Goal: Task Accomplishment & Management: Manage account settings

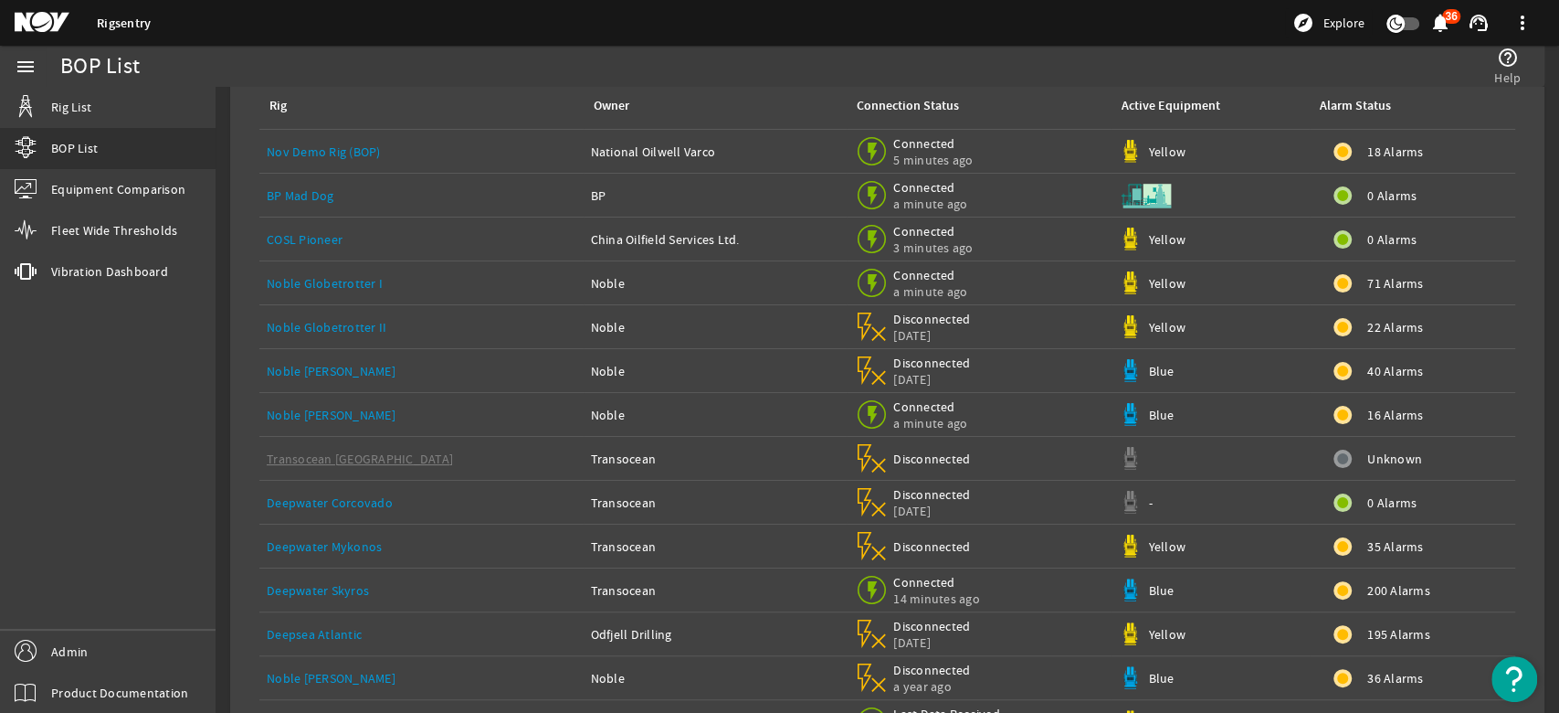
scroll to position [203, 0]
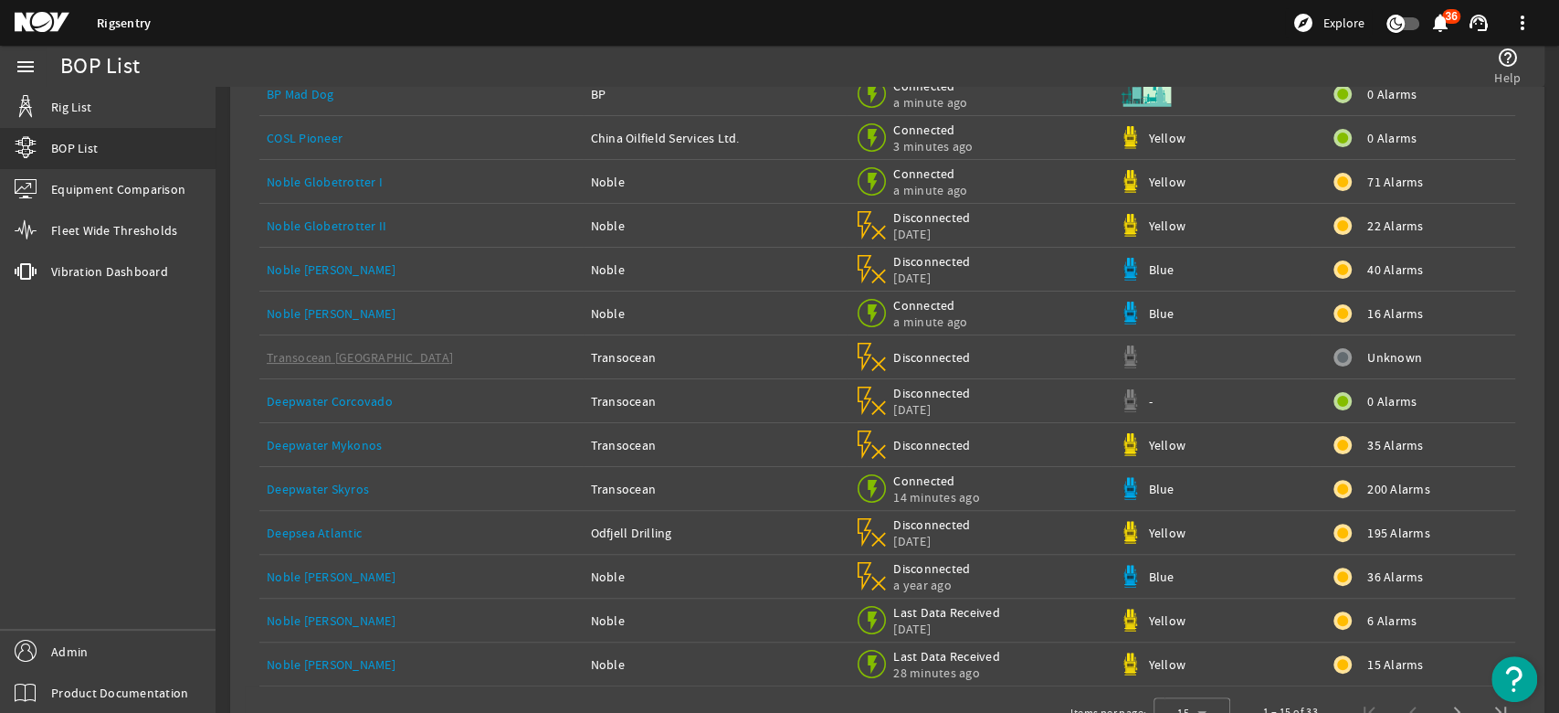
click at [345, 532] on link "Deepsea Atlantic" at bounding box center [314, 532] width 95 height 16
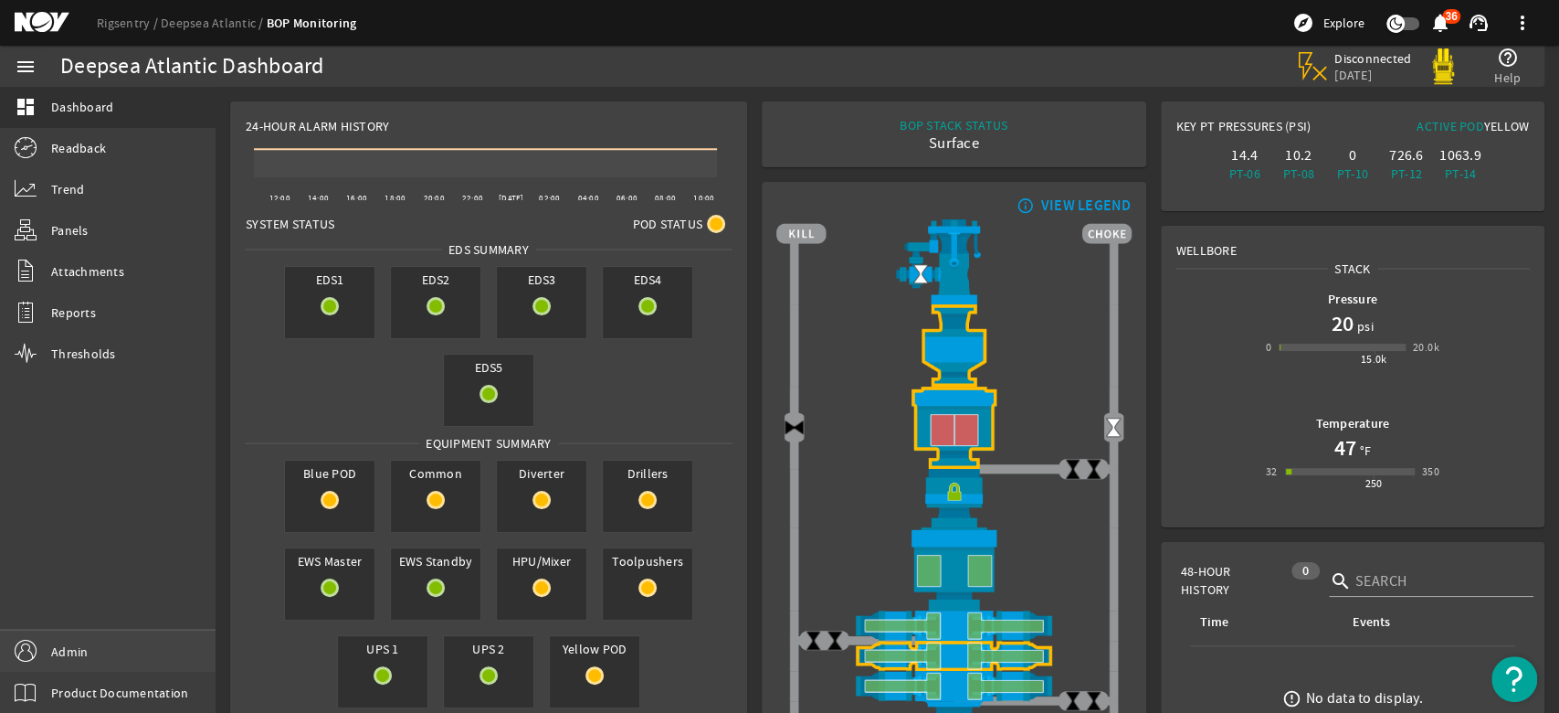
click at [60, 648] on span "Admin" at bounding box center [69, 651] width 37 height 18
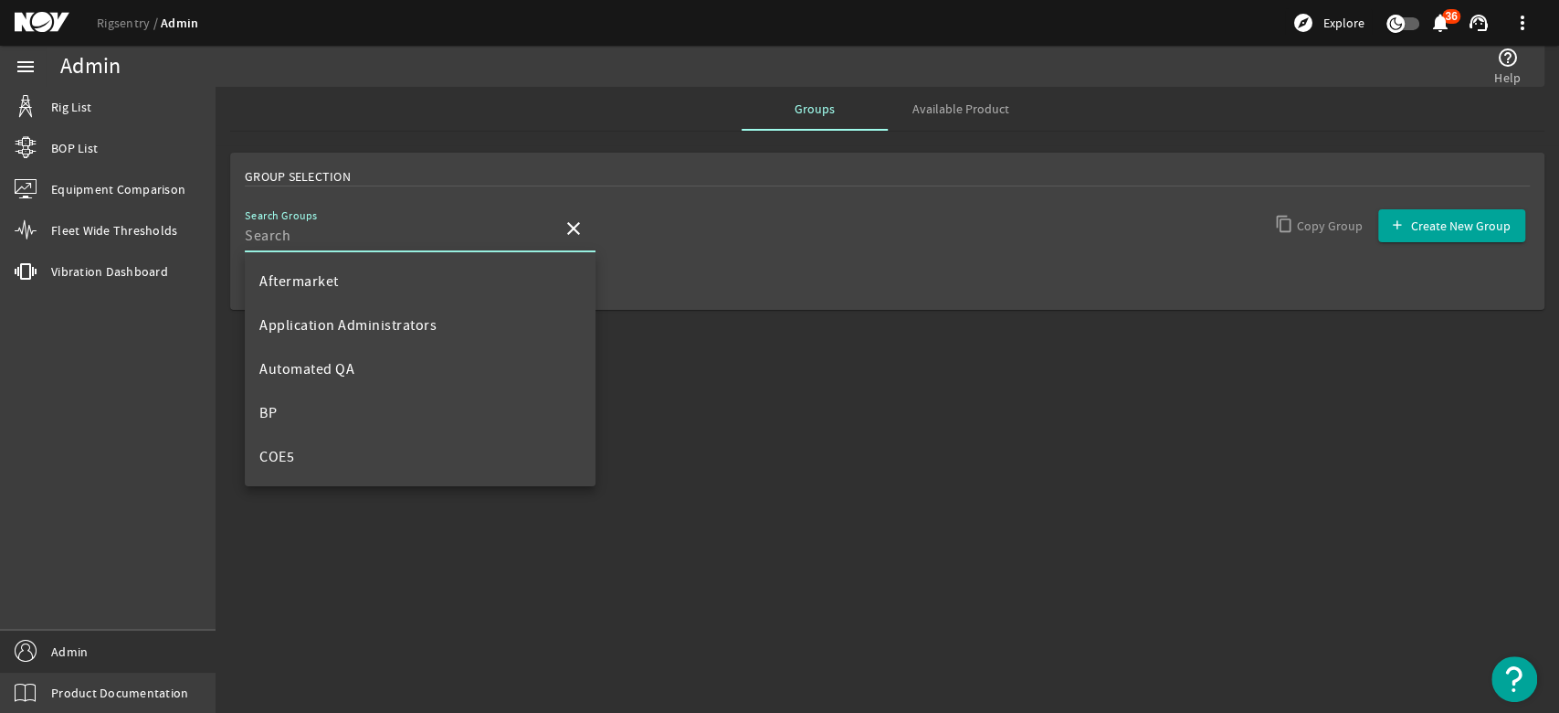
click at [533, 237] on input "Search Groups" at bounding box center [396, 236] width 303 height 22
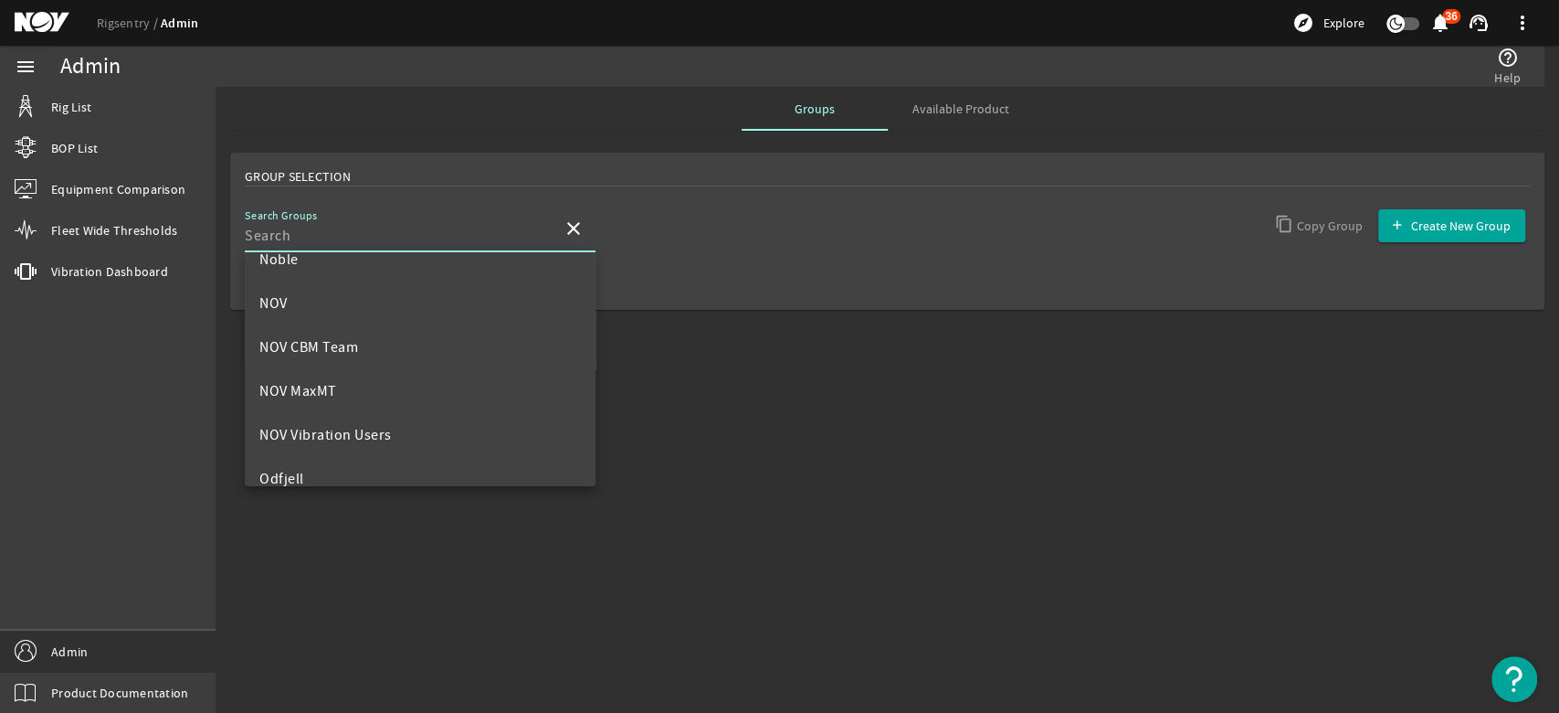
scroll to position [914, 0]
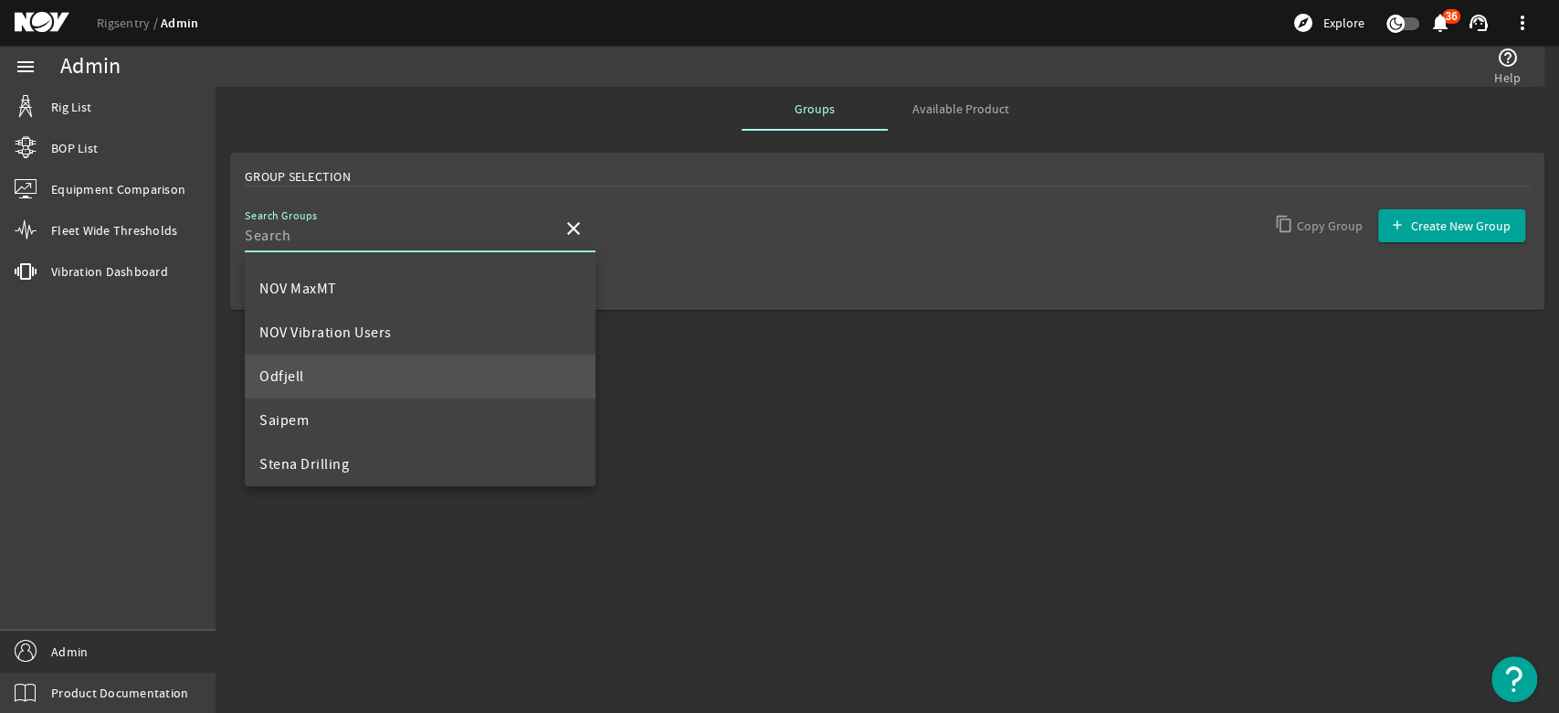
click at [305, 376] on mat-option "Odfjell" at bounding box center [420, 376] width 351 height 44
type input "Odfjell"
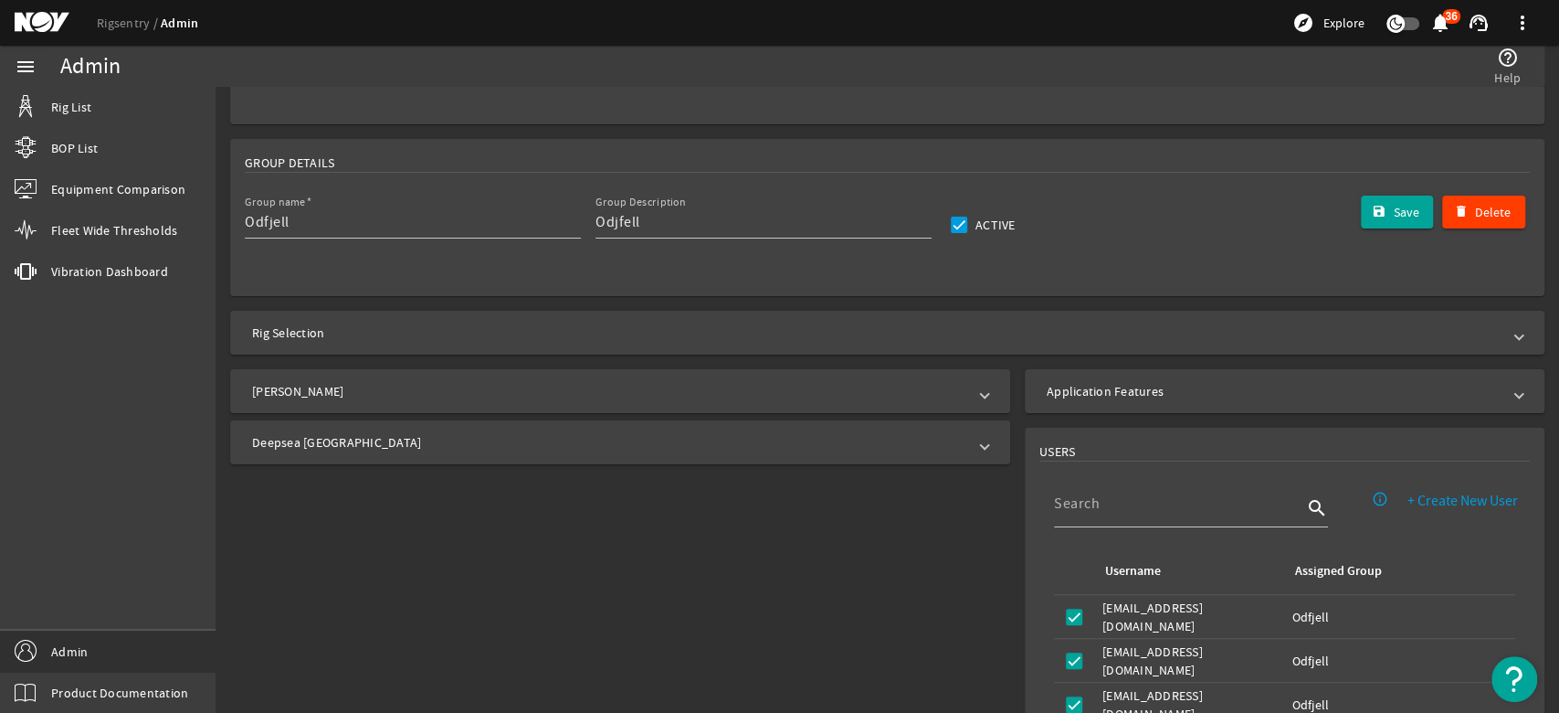
scroll to position [203, 0]
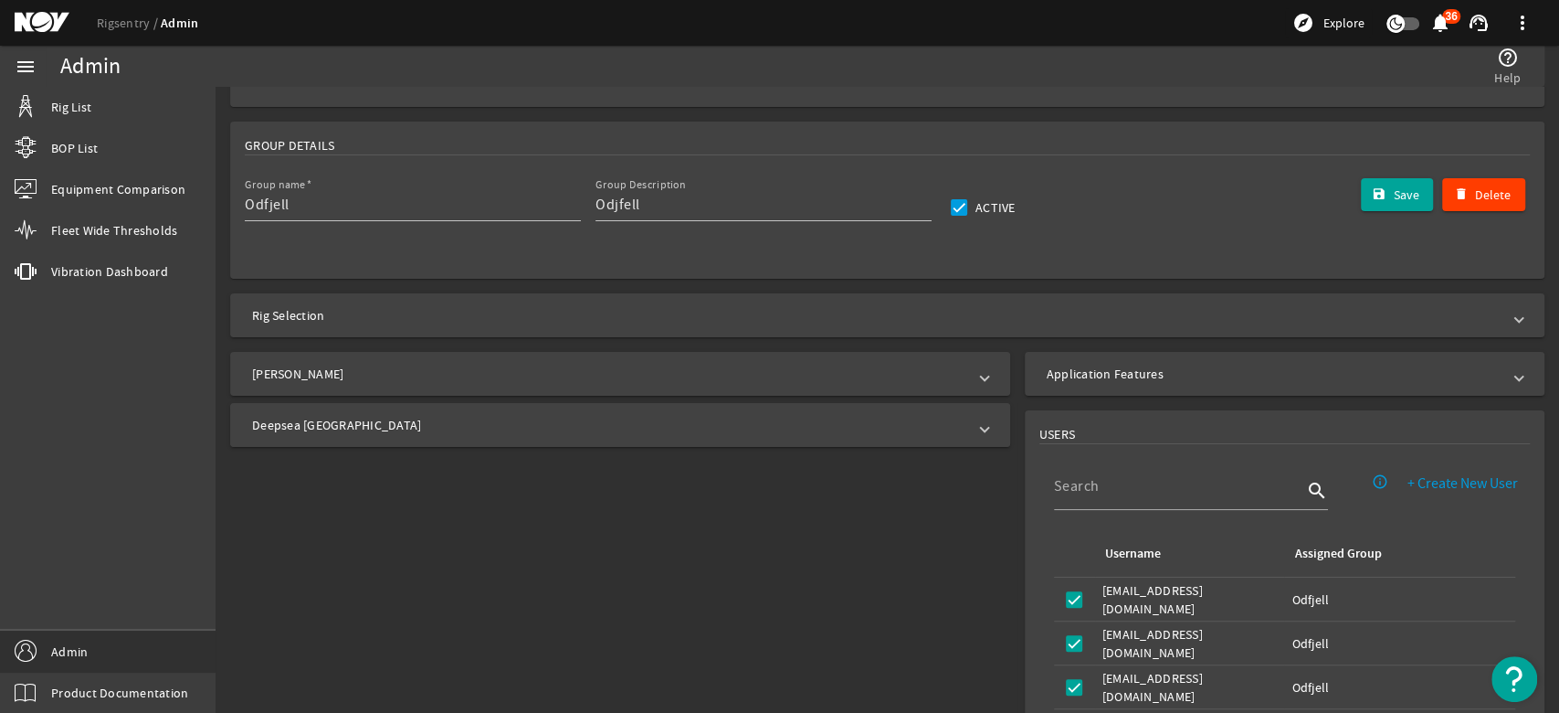
click at [504, 428] on mat-panel-title "Deepsea [GEOGRAPHIC_DATA]" at bounding box center [609, 425] width 714 height 18
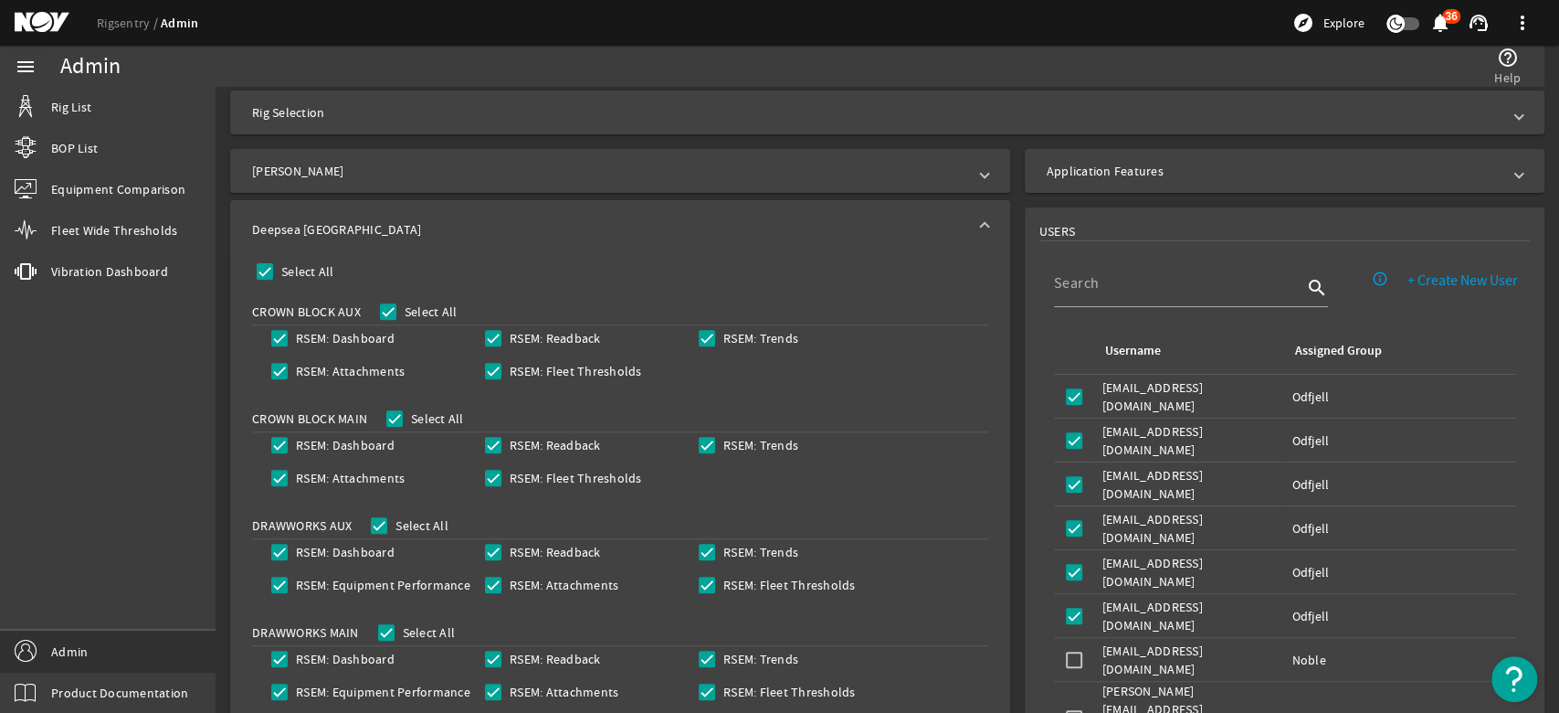
scroll to position [0, 0]
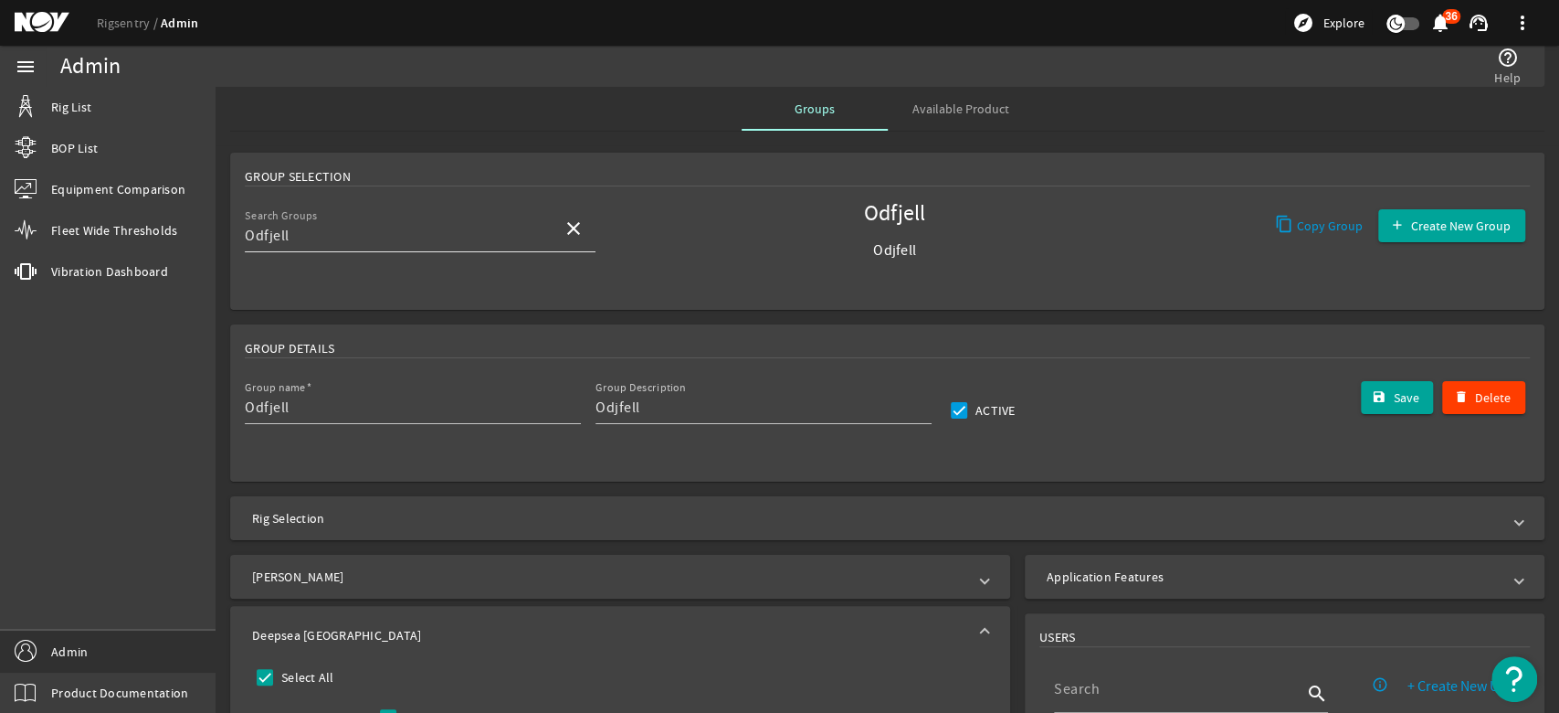
click at [388, 230] on input "Odfjell" at bounding box center [396, 236] width 303 height 22
click at [574, 228] on mat-icon "close" at bounding box center [574, 228] width 22 height 22
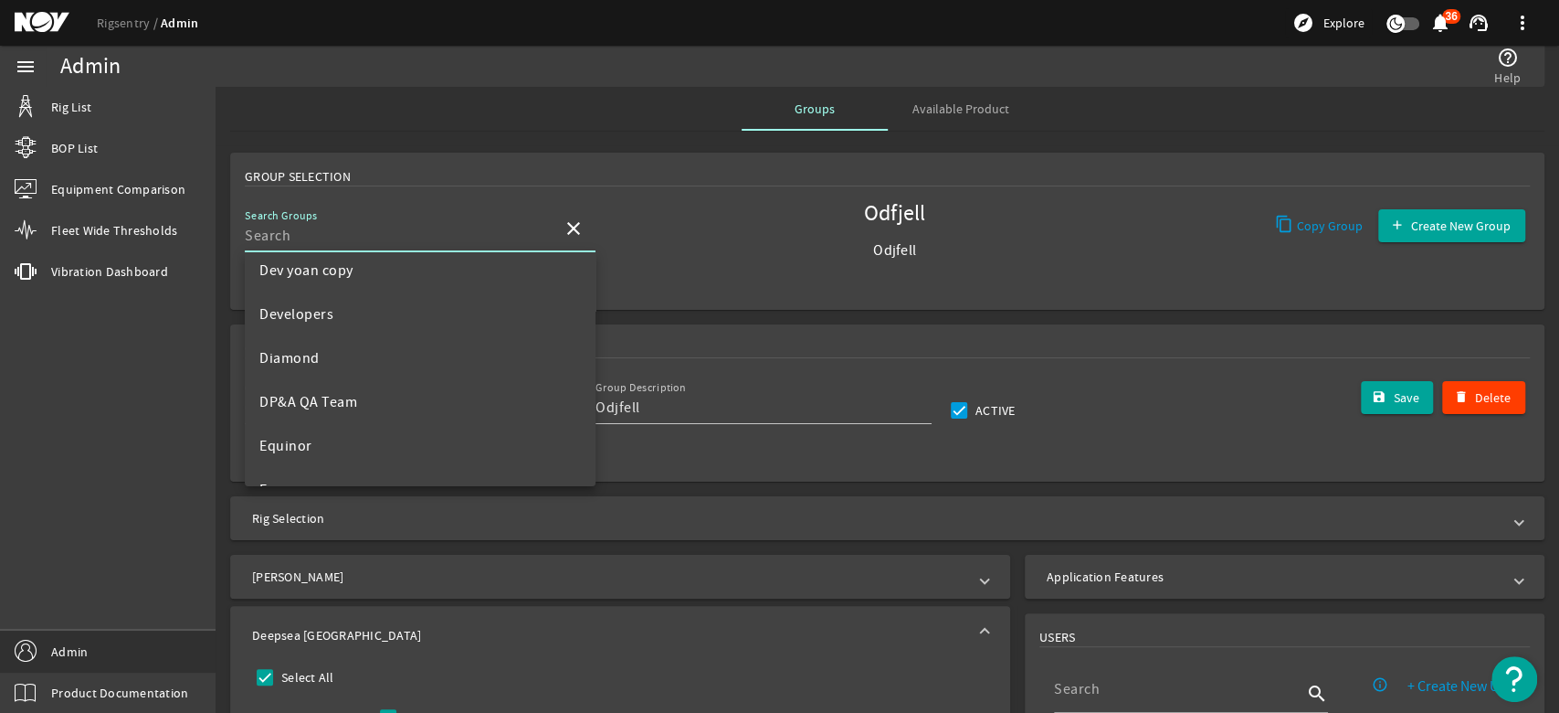
scroll to position [507, 0]
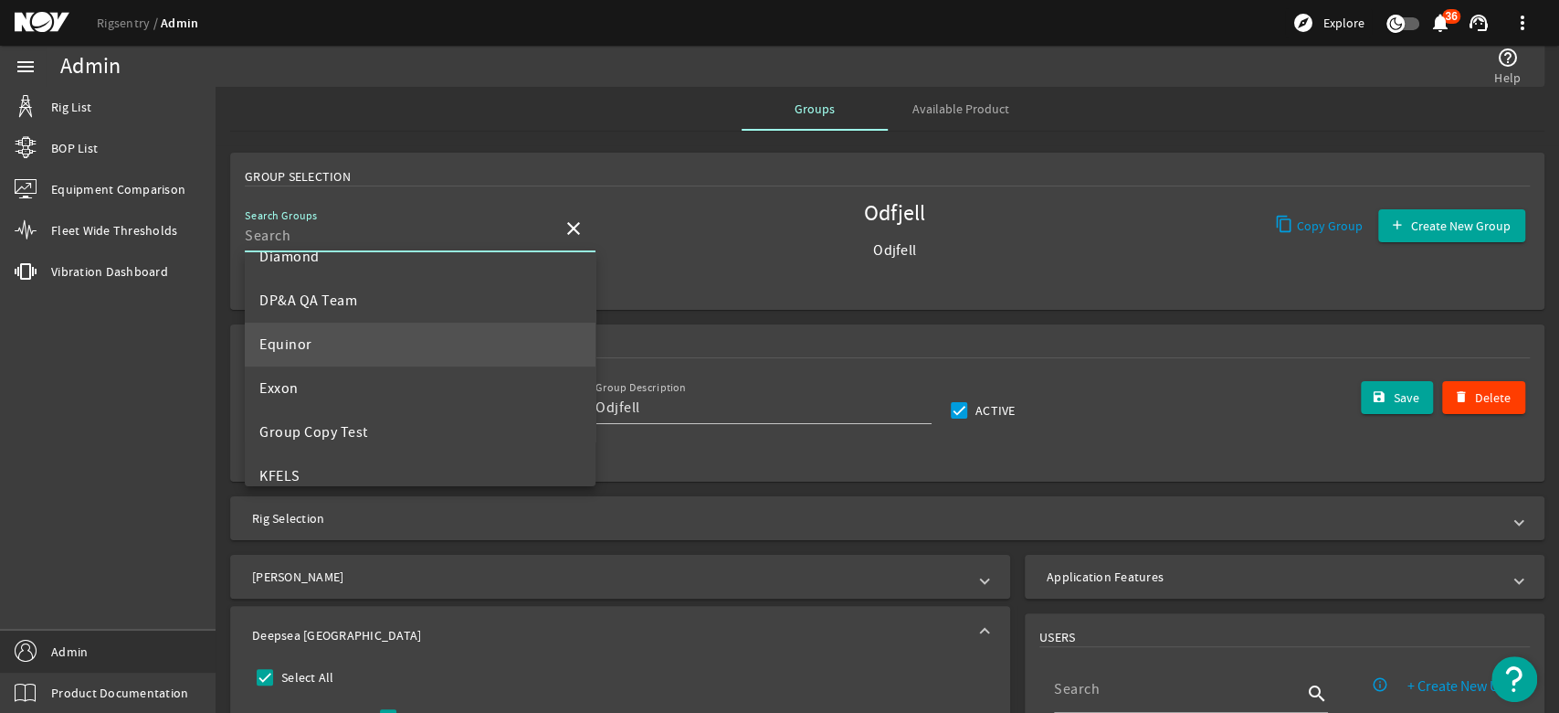
click at [519, 329] on mat-option "Equinor" at bounding box center [420, 344] width 351 height 44
type input "Equinor"
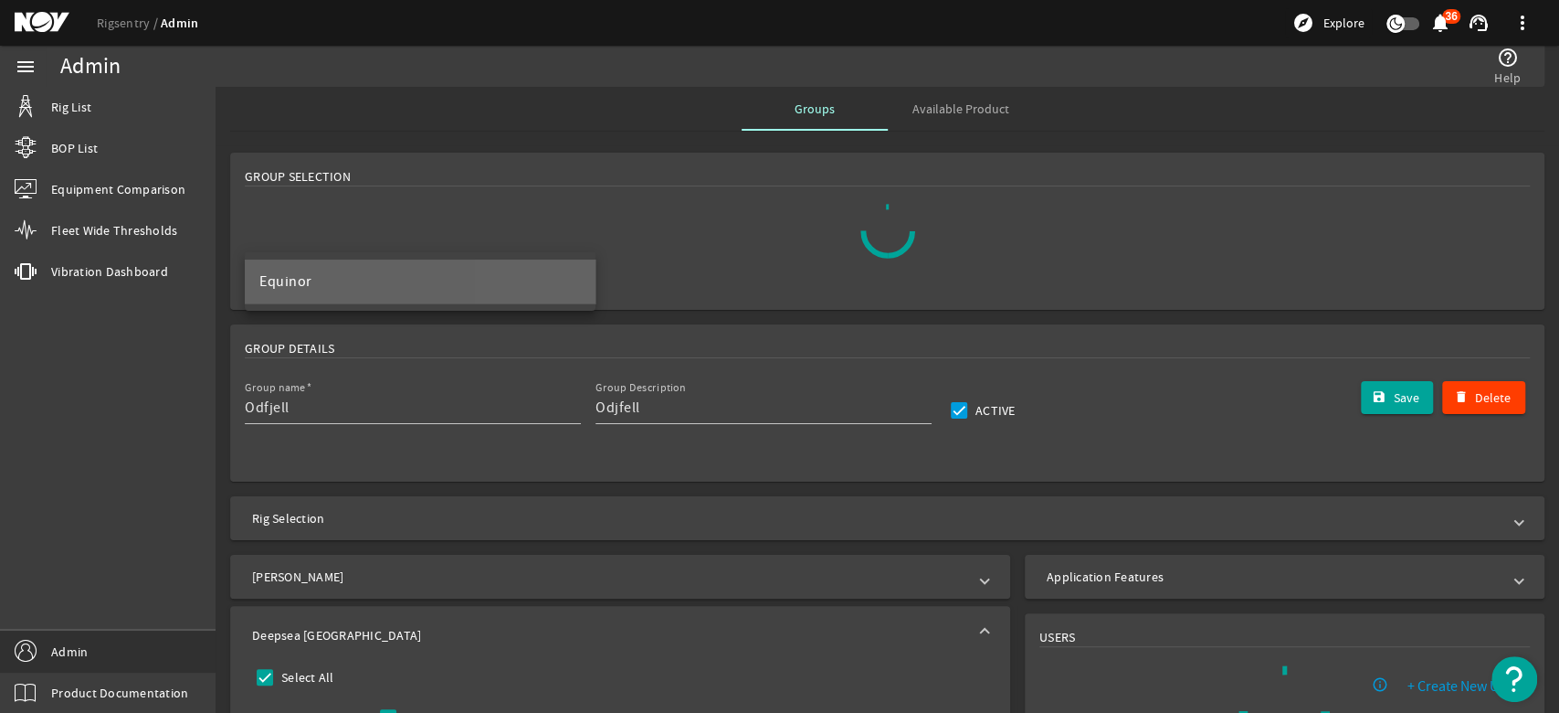
scroll to position [0, 0]
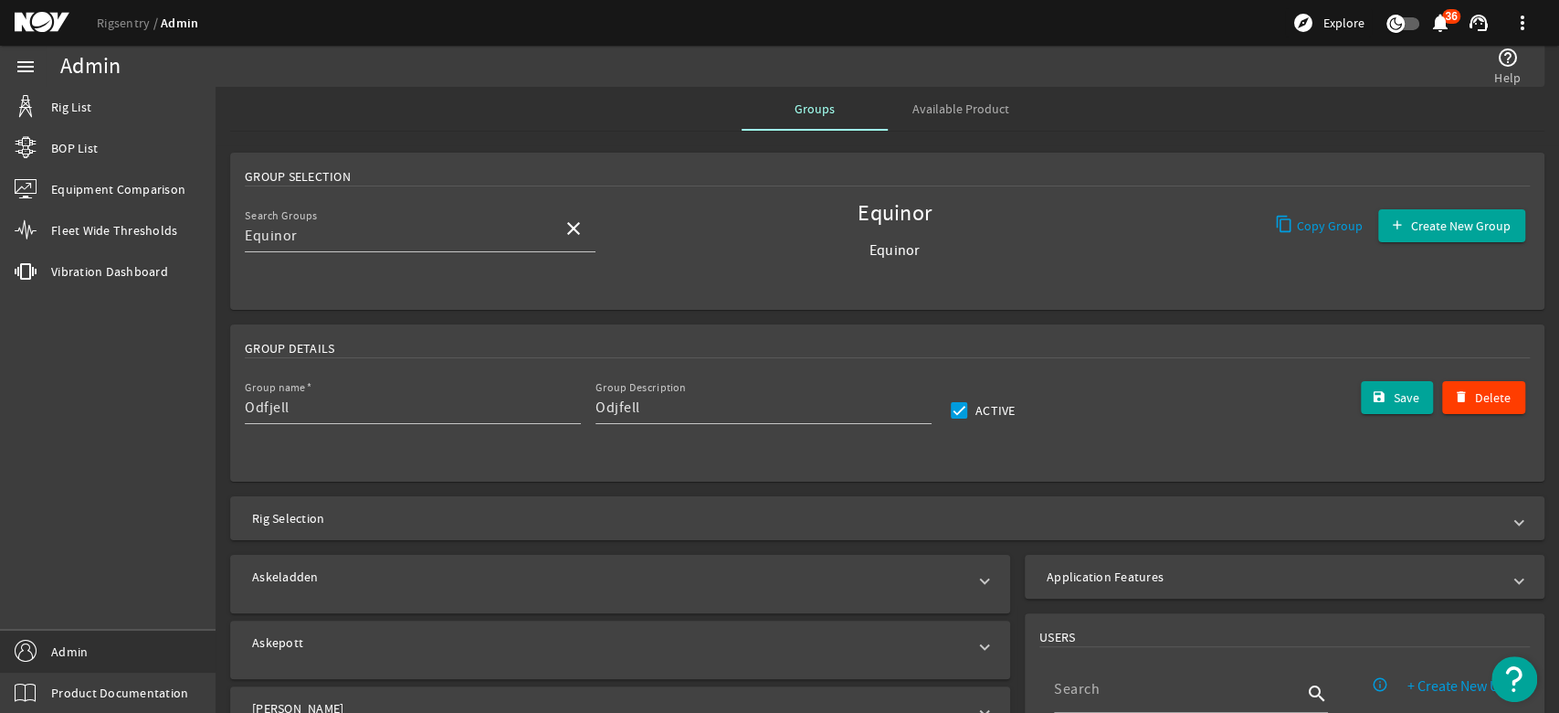
type input "Equinor"
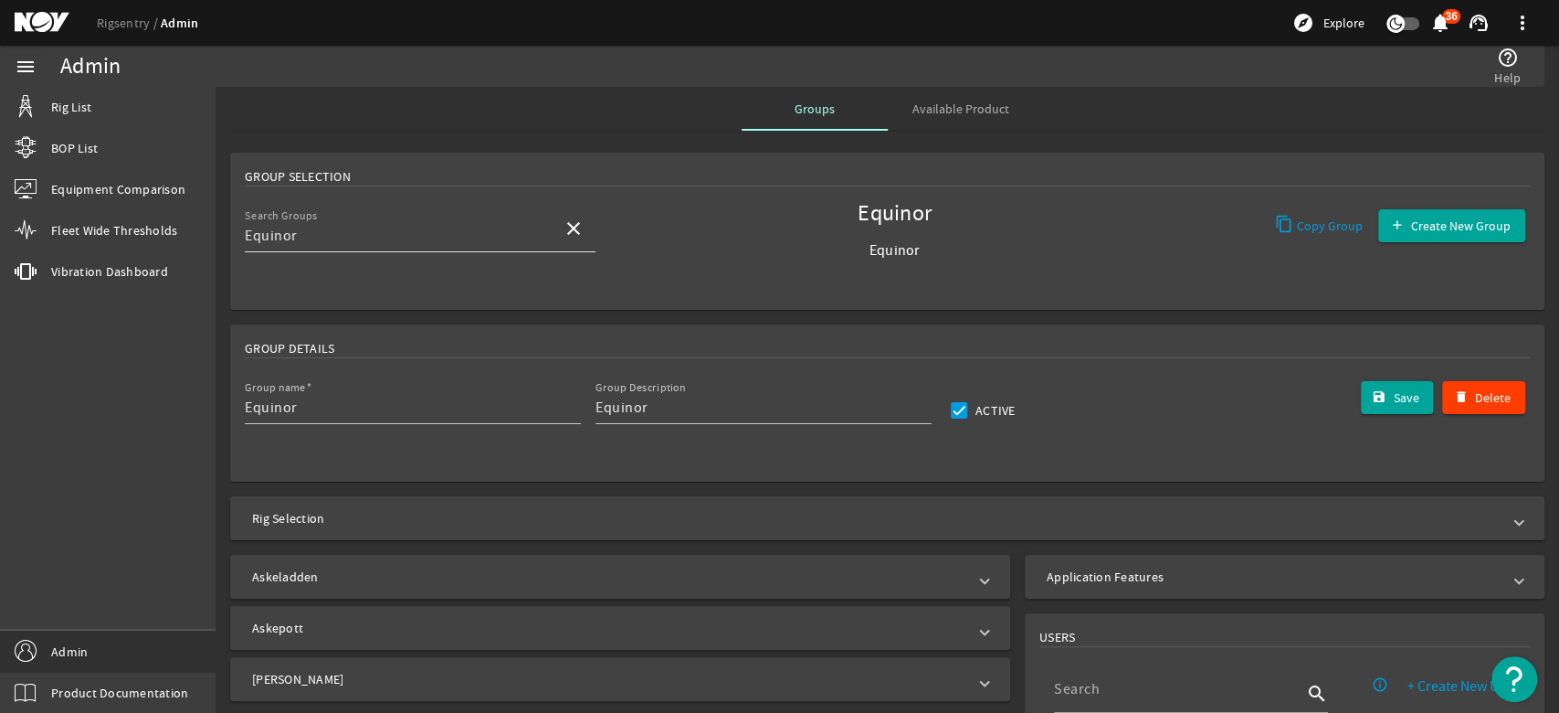
click at [578, 223] on mat-icon "close" at bounding box center [574, 228] width 22 height 22
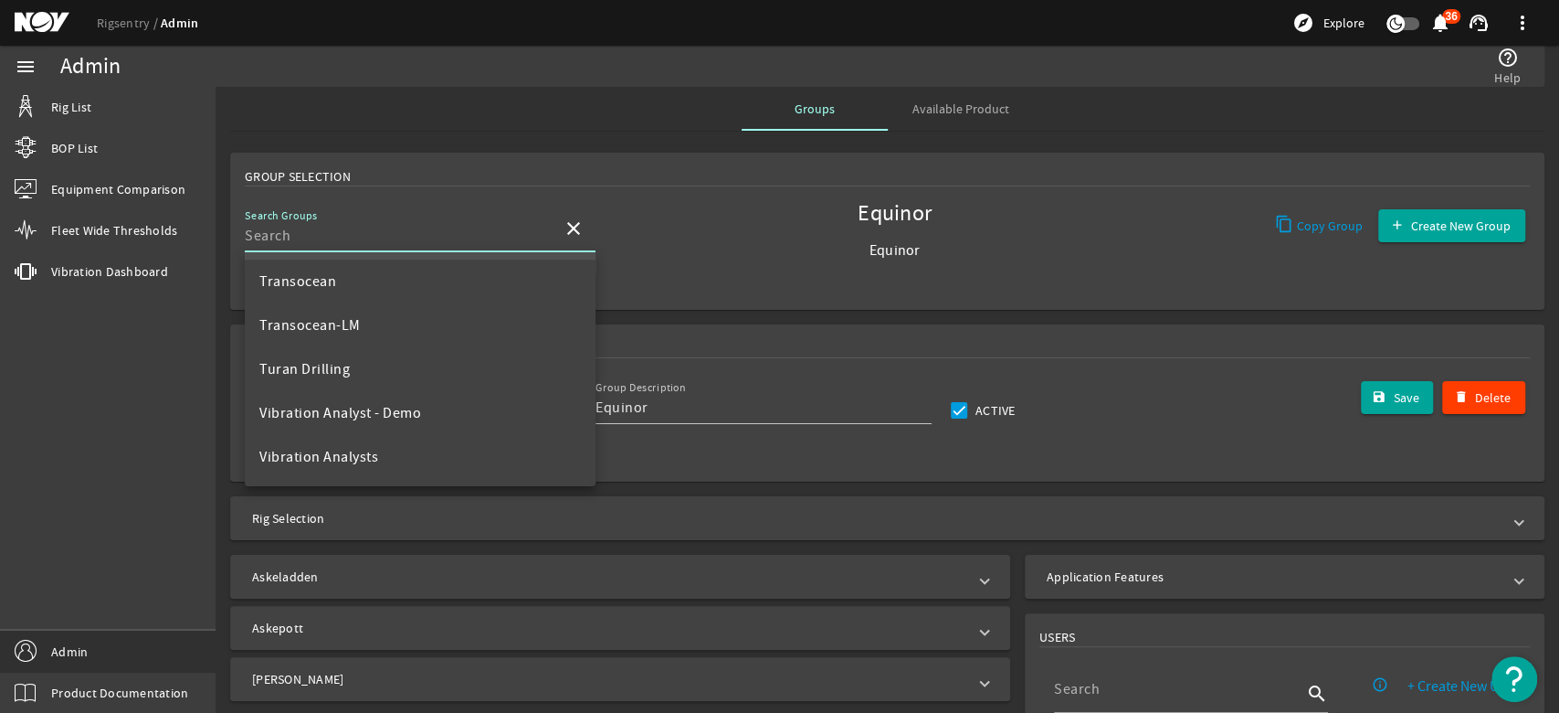
scroll to position [1038, 0]
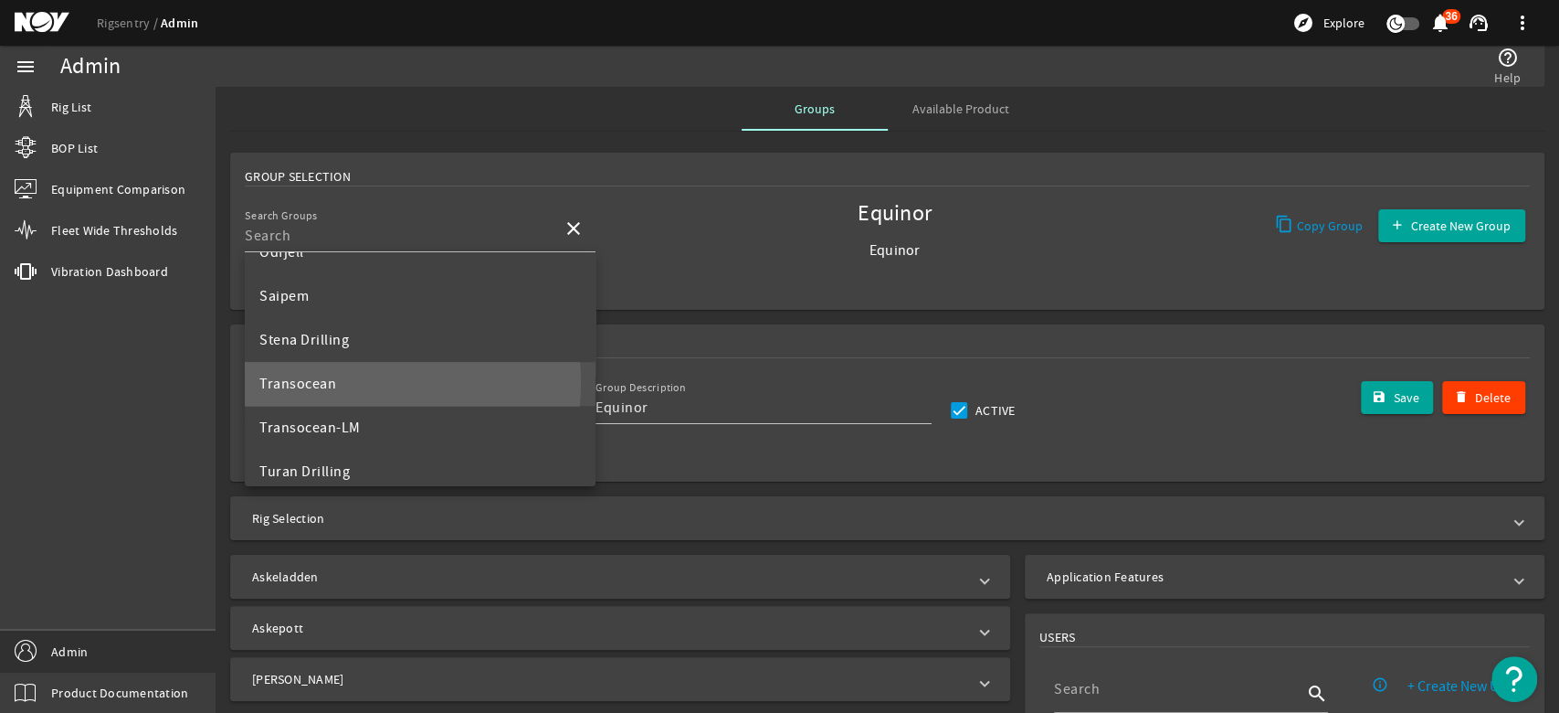
click at [314, 381] on span "Transocean" at bounding box center [297, 384] width 77 height 18
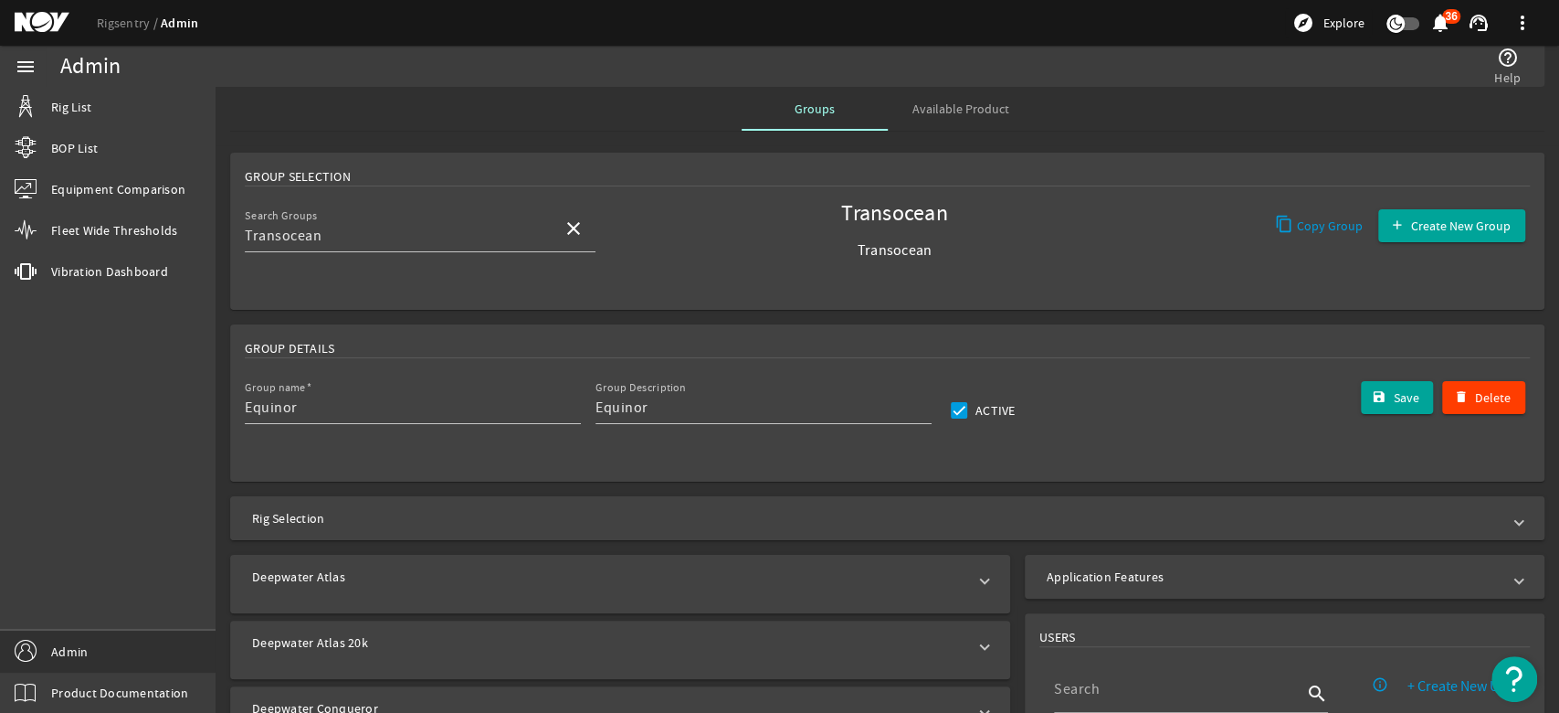
type input "Transocean"
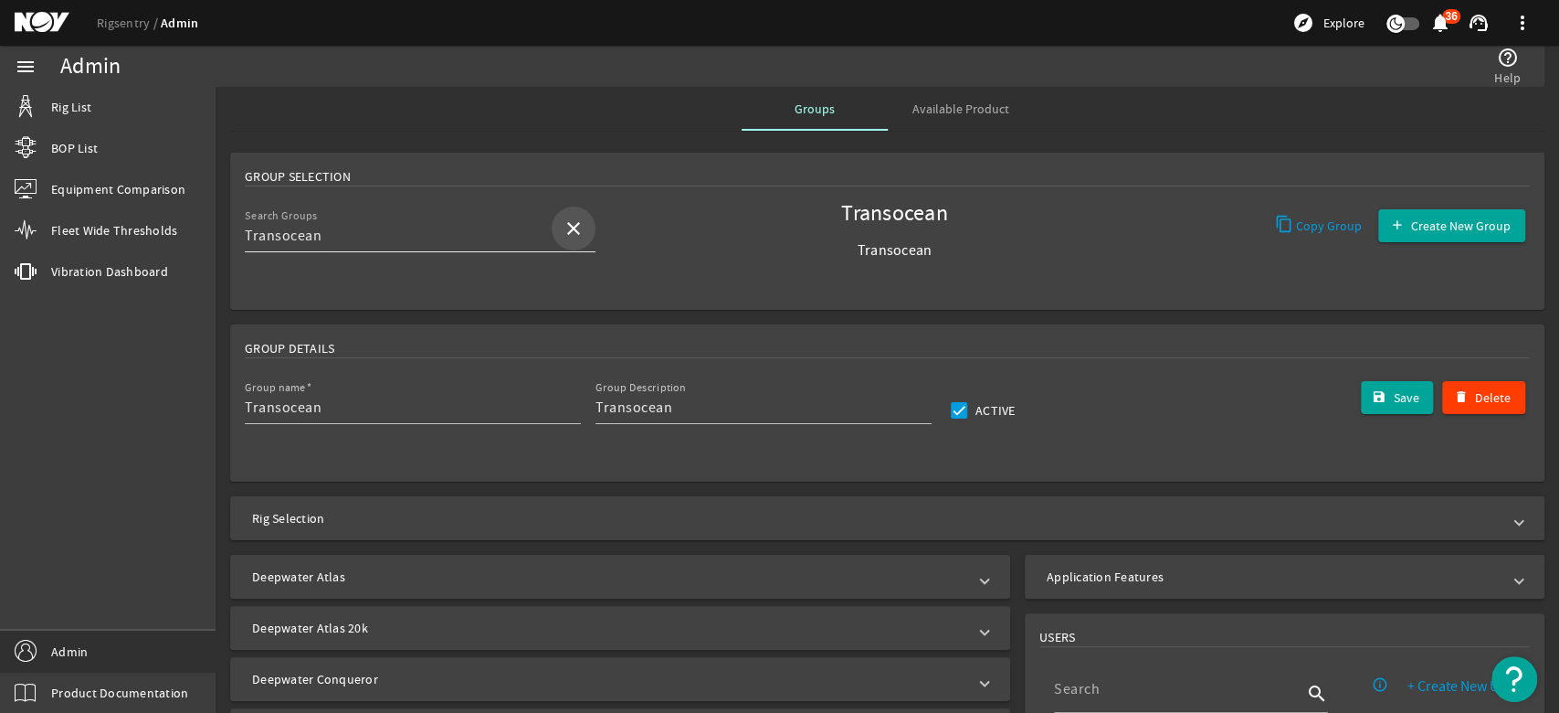
click at [565, 222] on mat-icon "close" at bounding box center [574, 228] width 22 height 22
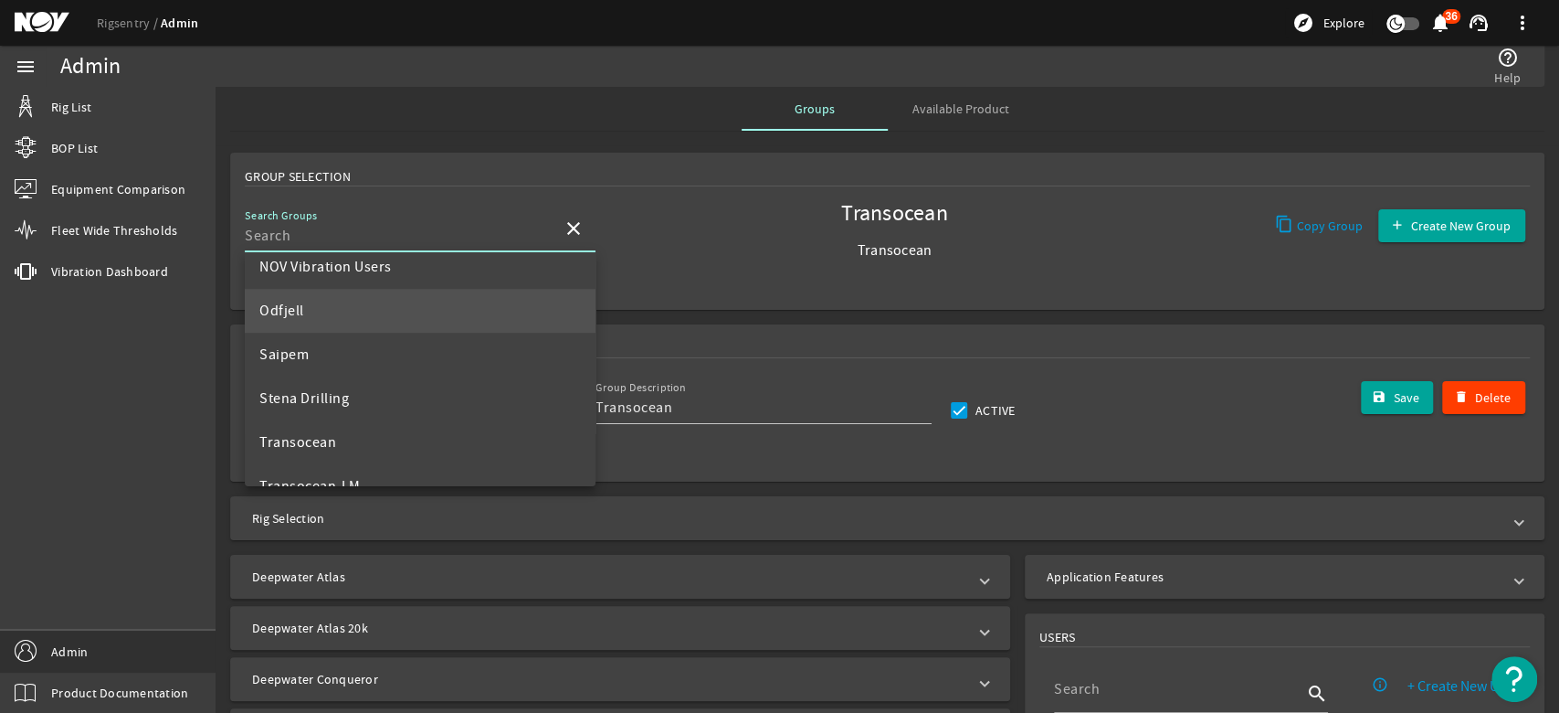
scroll to position [1015, 0]
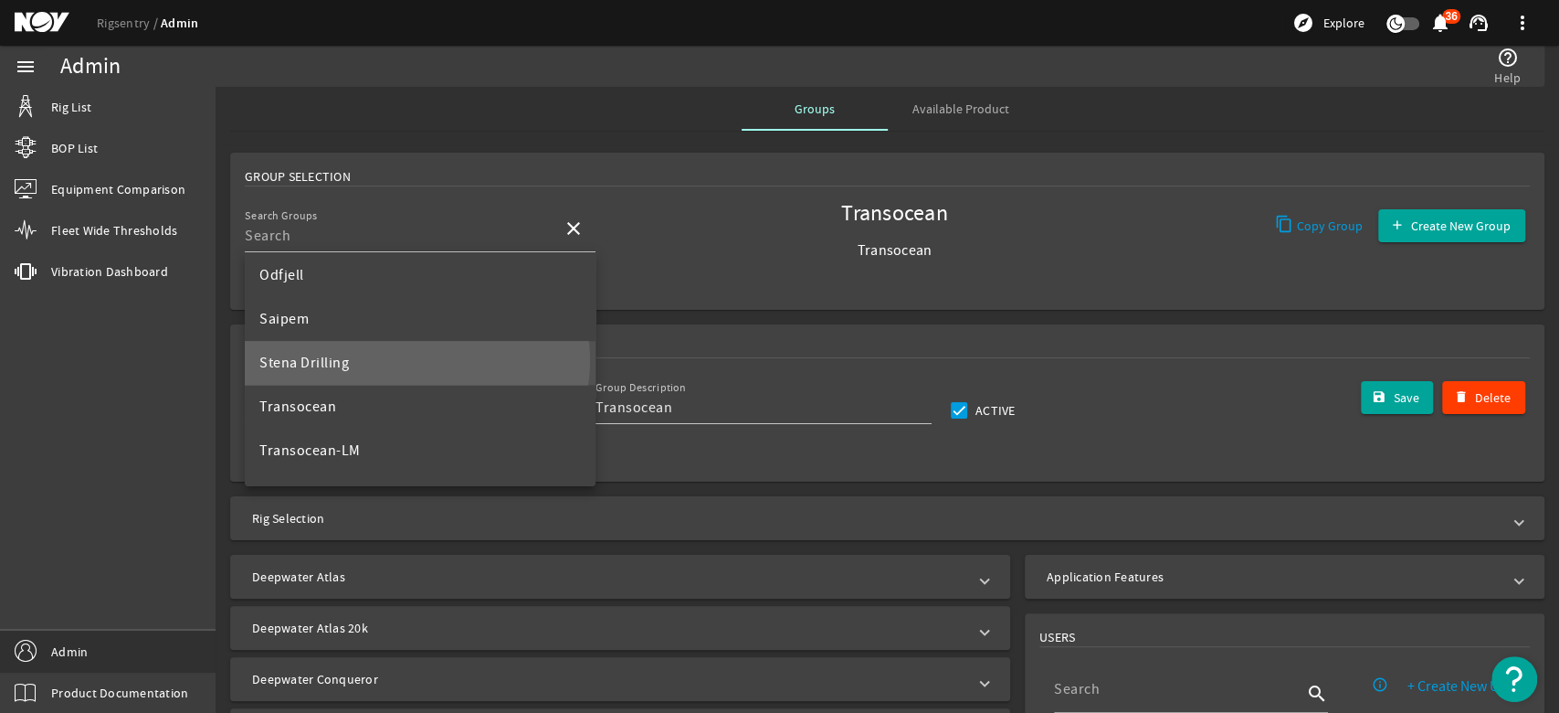
click at [417, 360] on mat-option "Stena Drilling" at bounding box center [420, 363] width 351 height 44
type input "Stena Drilling"
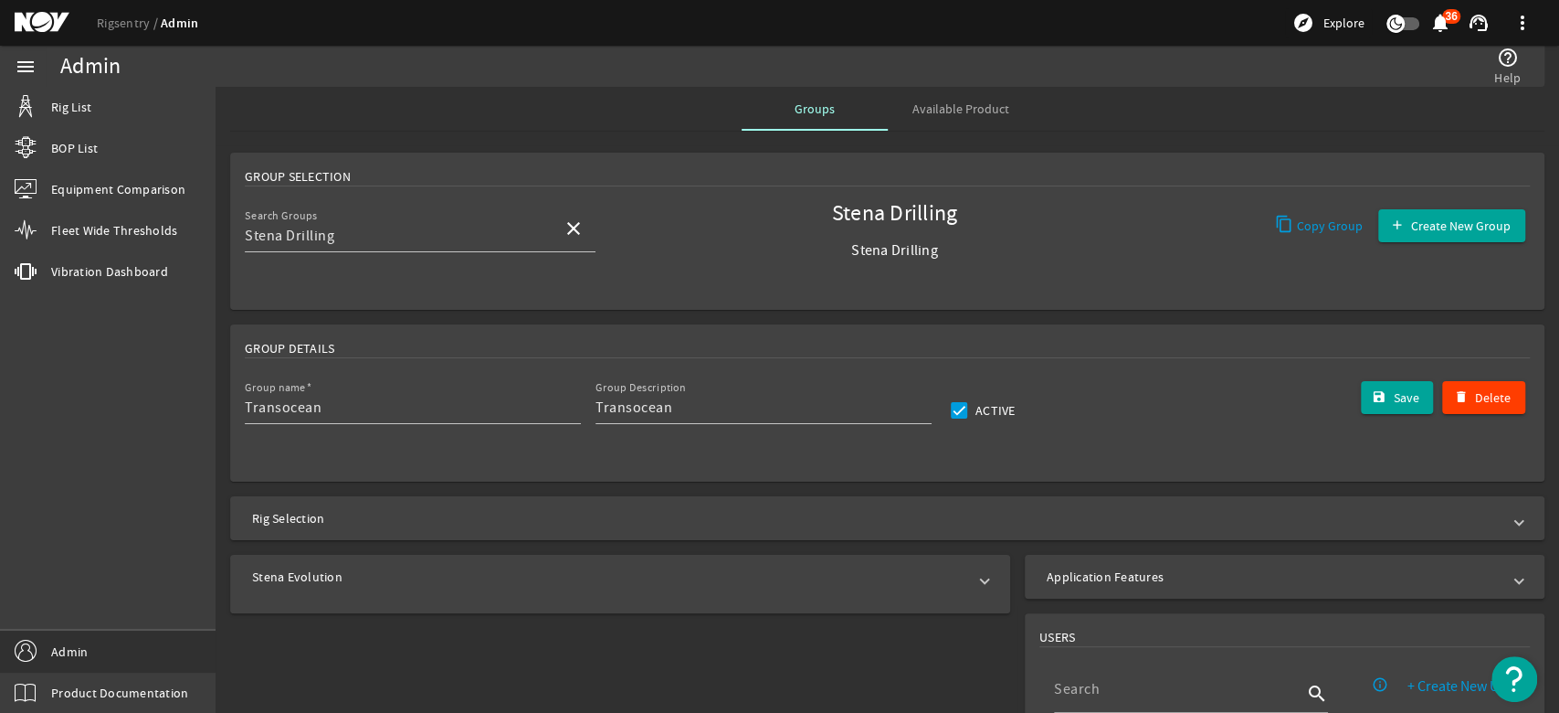
type input "Stena Drilling"
click at [68, 111] on span "Rig List" at bounding box center [71, 107] width 40 height 18
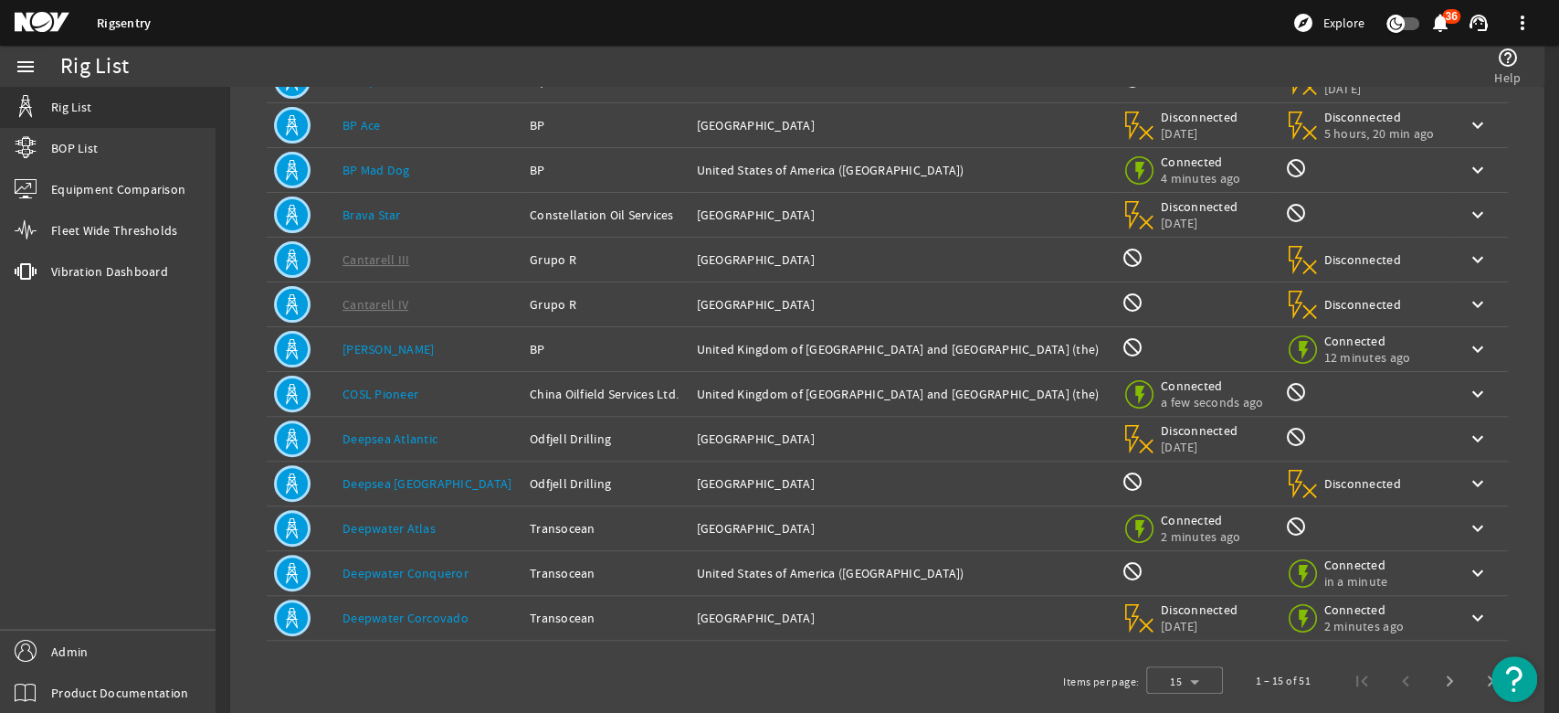
scroll to position [299, 0]
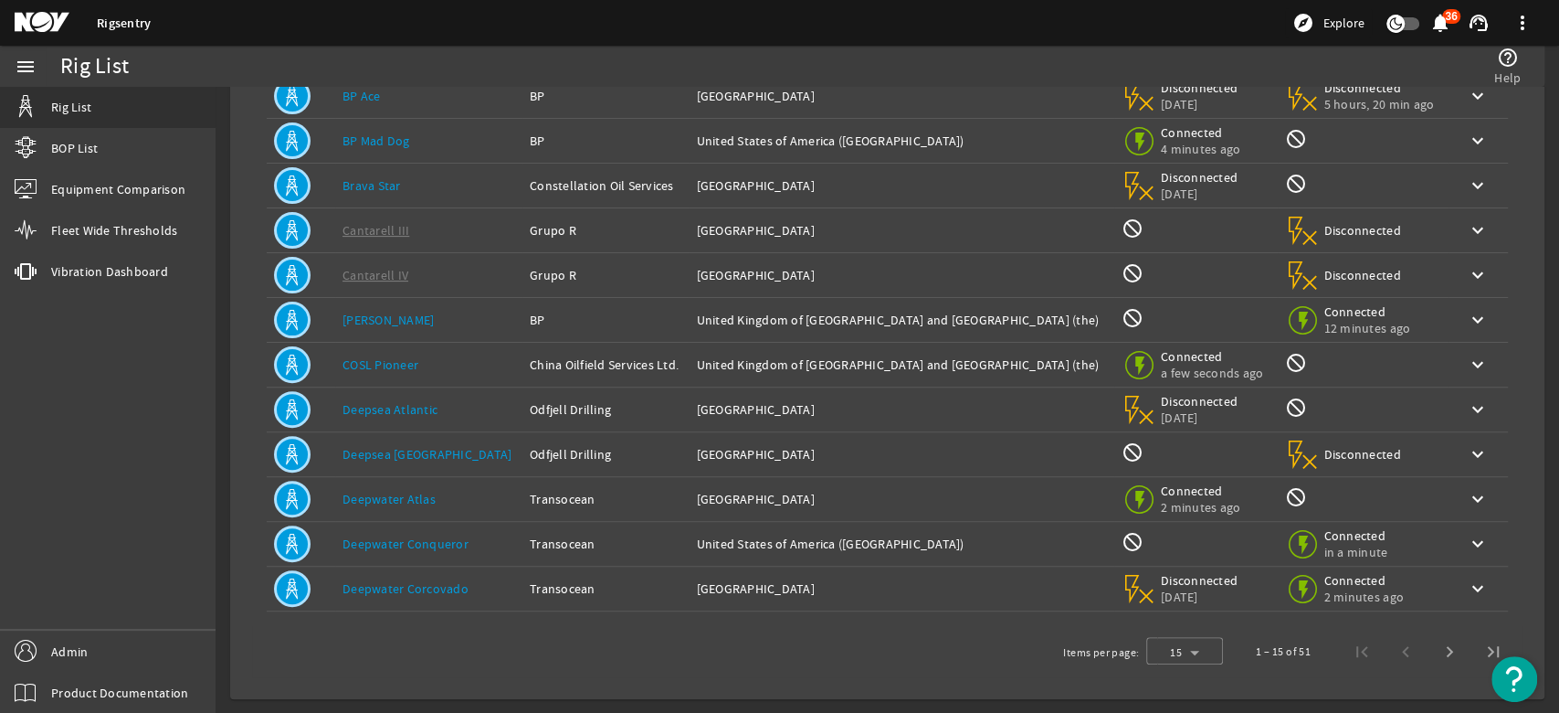
click at [1331, 409] on div "Rig Status: not_interested" at bounding box center [1363, 409] width 156 height 26
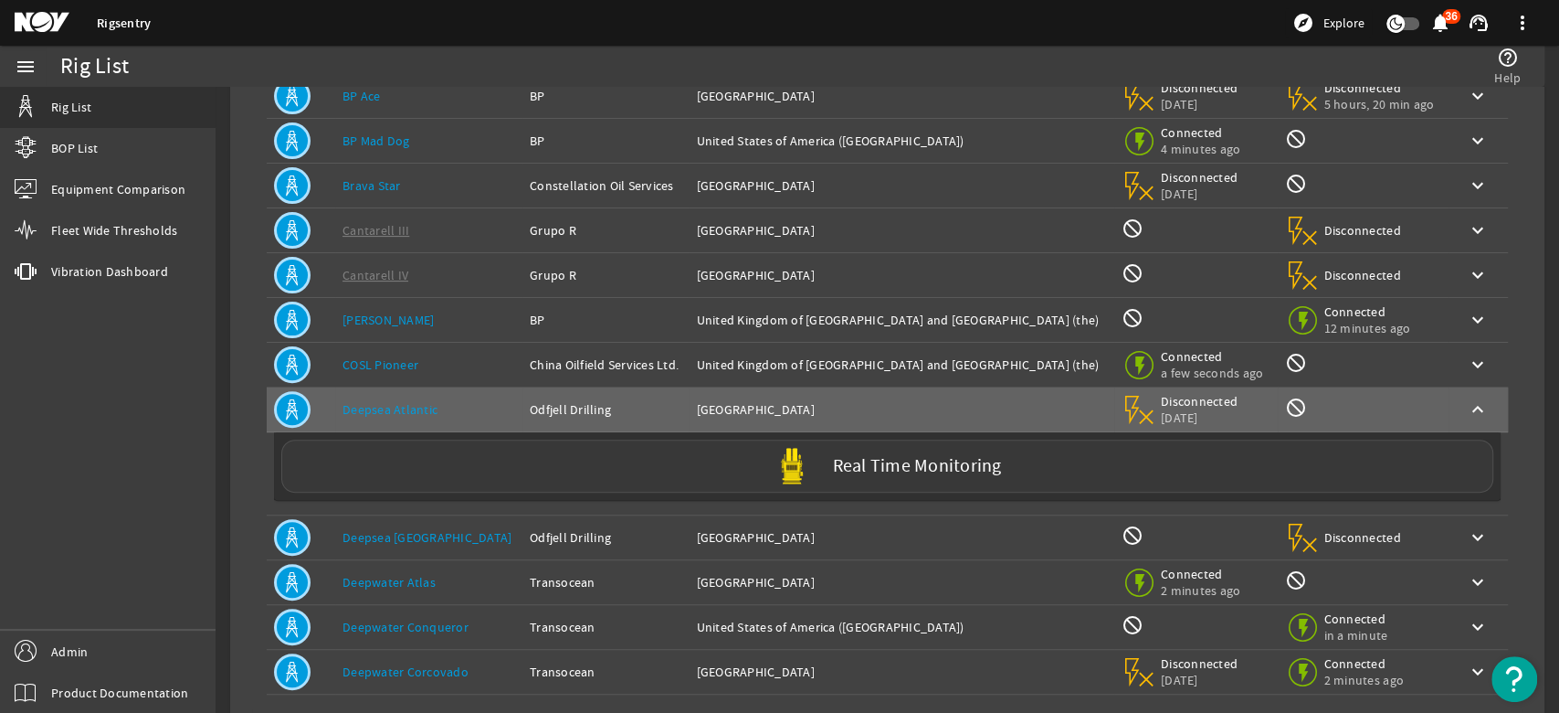
click at [977, 463] on label "Real Time Monitoring" at bounding box center [917, 466] width 169 height 19
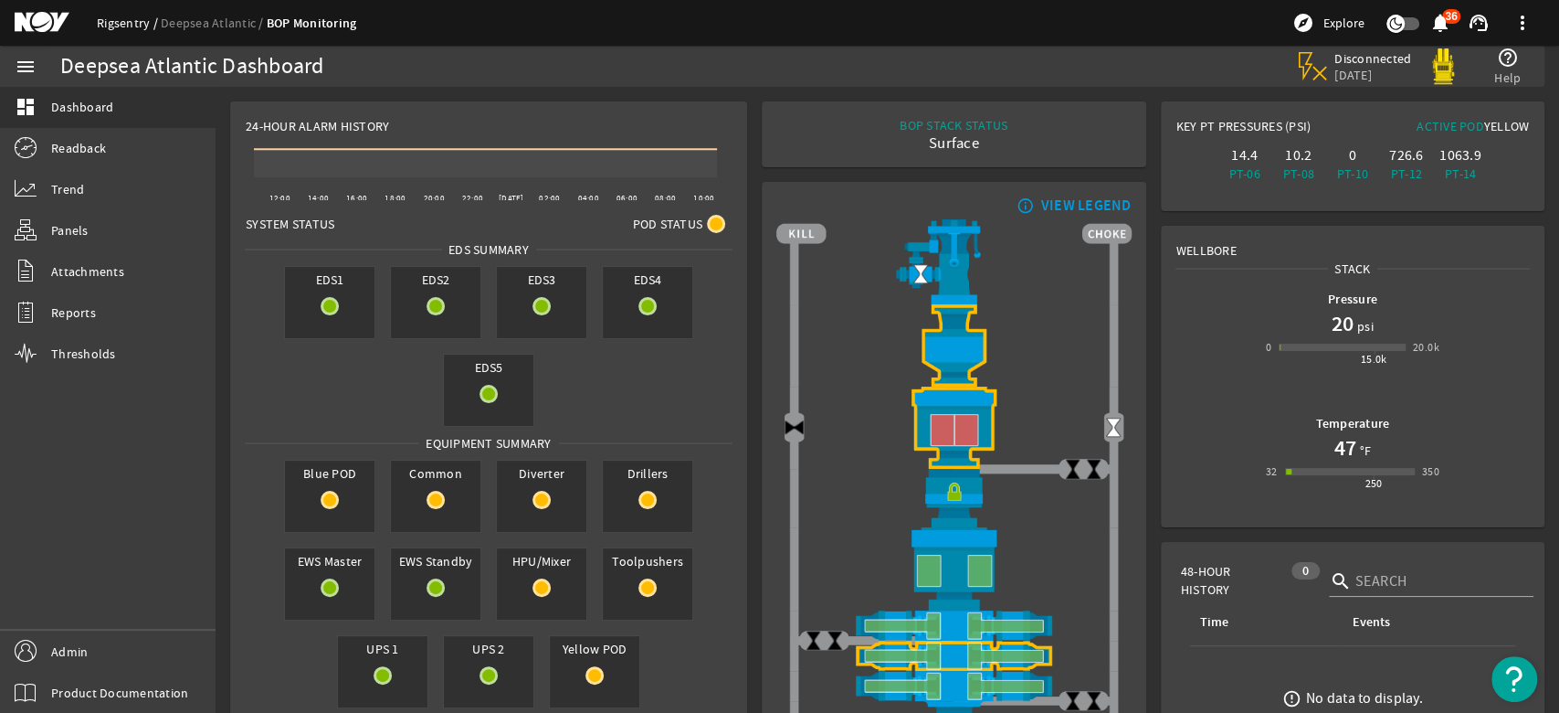
click at [139, 25] on link "Rigsentry" at bounding box center [129, 23] width 64 height 16
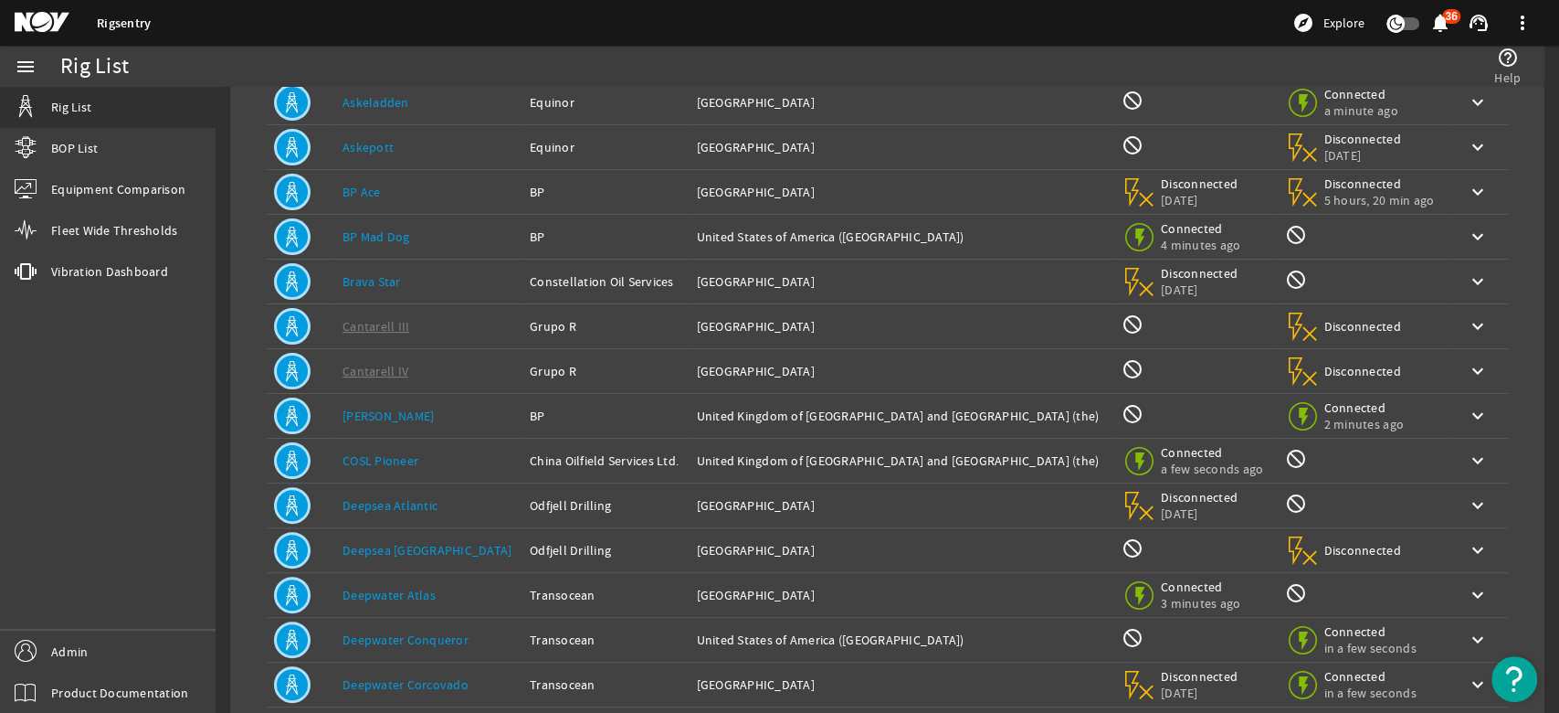
scroll to position [299, 0]
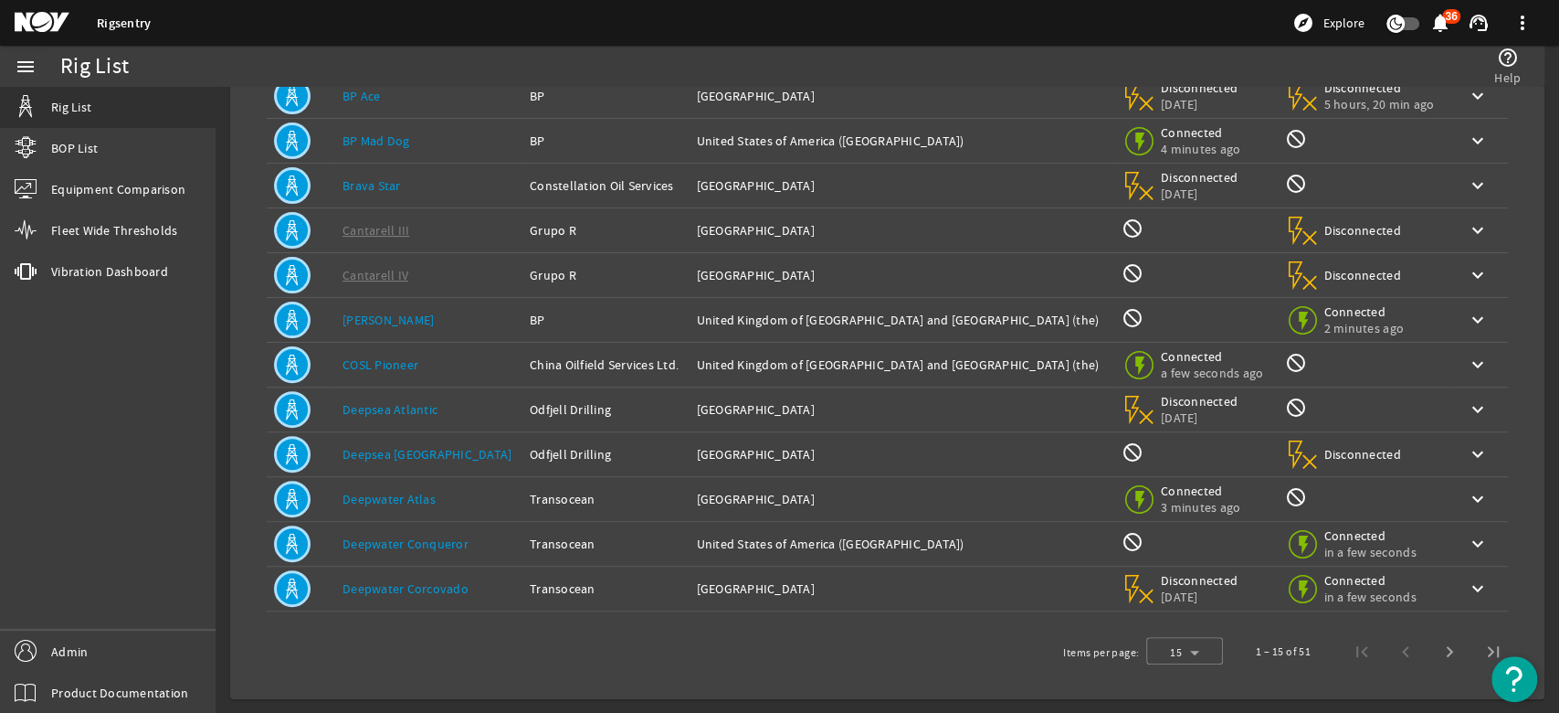
click at [1325, 456] on span "Disconnected" at bounding box center [1364, 454] width 78 height 16
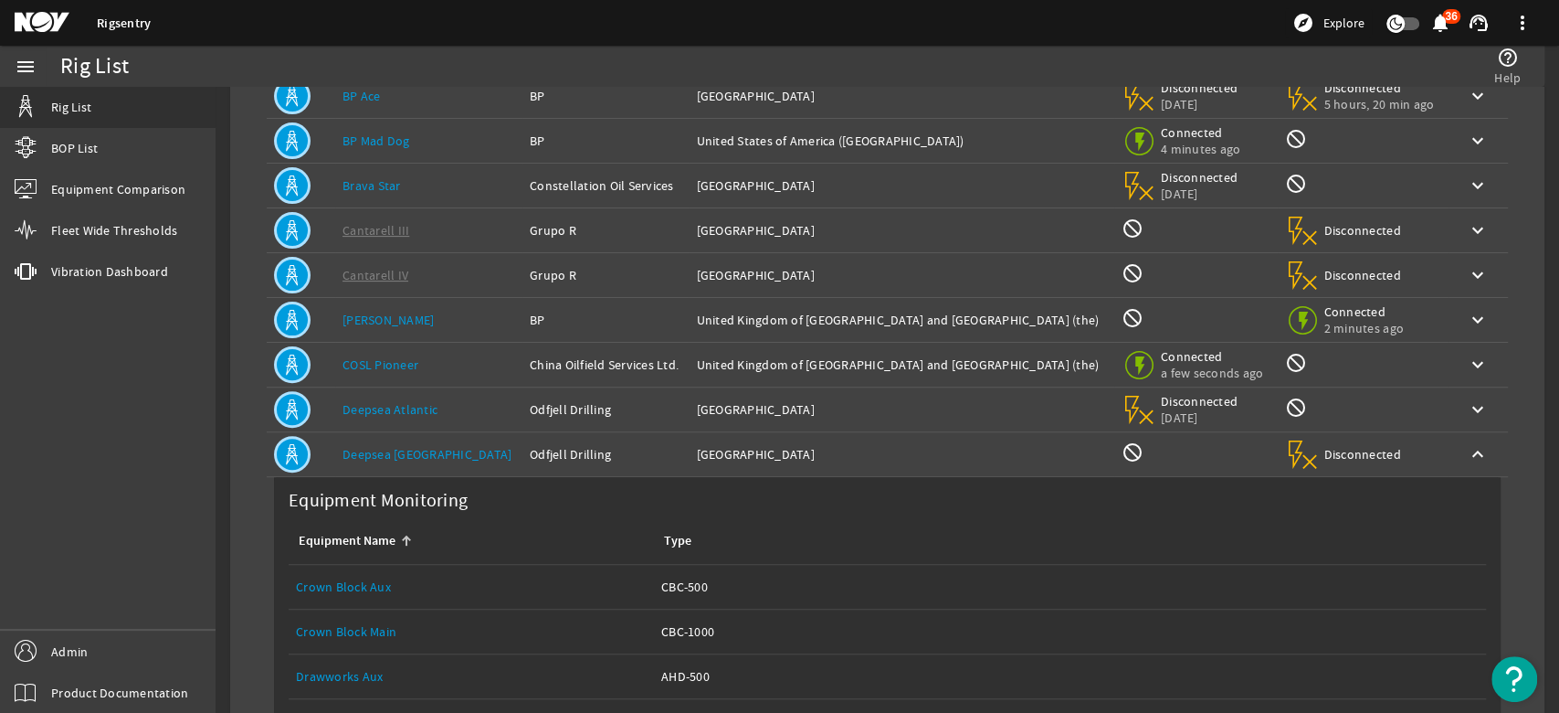
click at [399, 458] on link "Deepsea [GEOGRAPHIC_DATA]" at bounding box center [427, 454] width 169 height 16
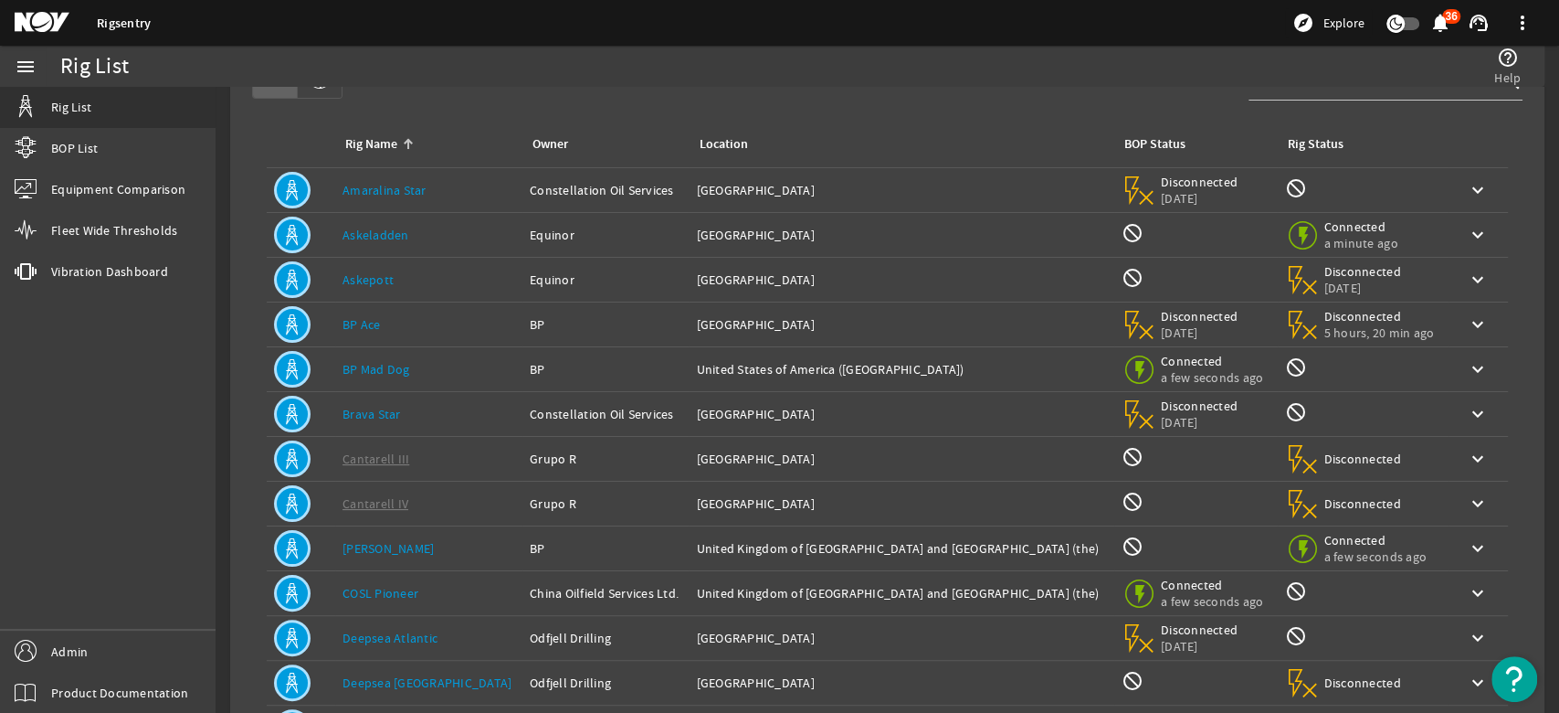
scroll to position [0, 0]
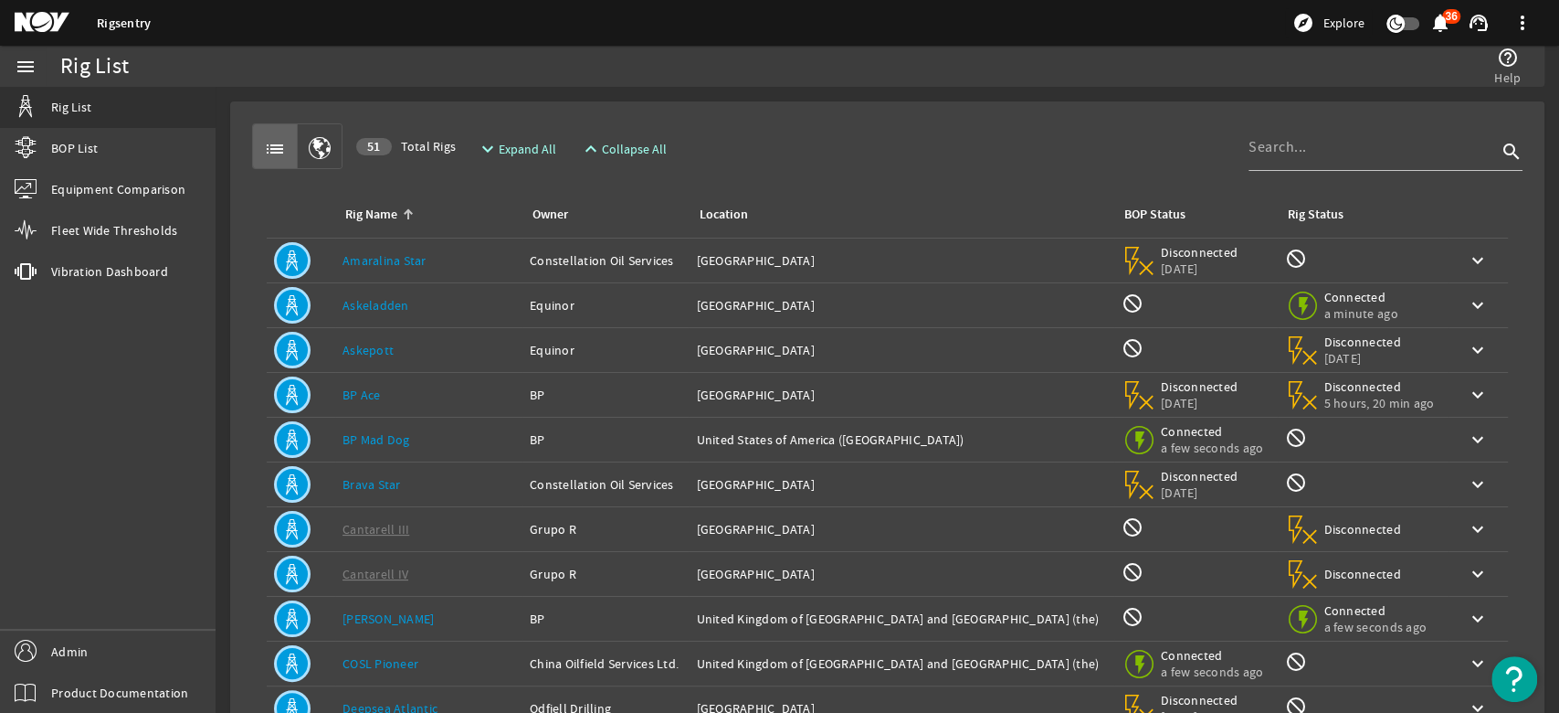
click at [1298, 214] on div "Rig Status" at bounding box center [1316, 215] width 56 height 20
click at [1288, 212] on div "Rig Status" at bounding box center [1316, 215] width 56 height 20
click at [79, 108] on span "Rig List" at bounding box center [71, 107] width 40 height 18
click at [47, 650] on link "Admin" at bounding box center [108, 650] width 216 height 41
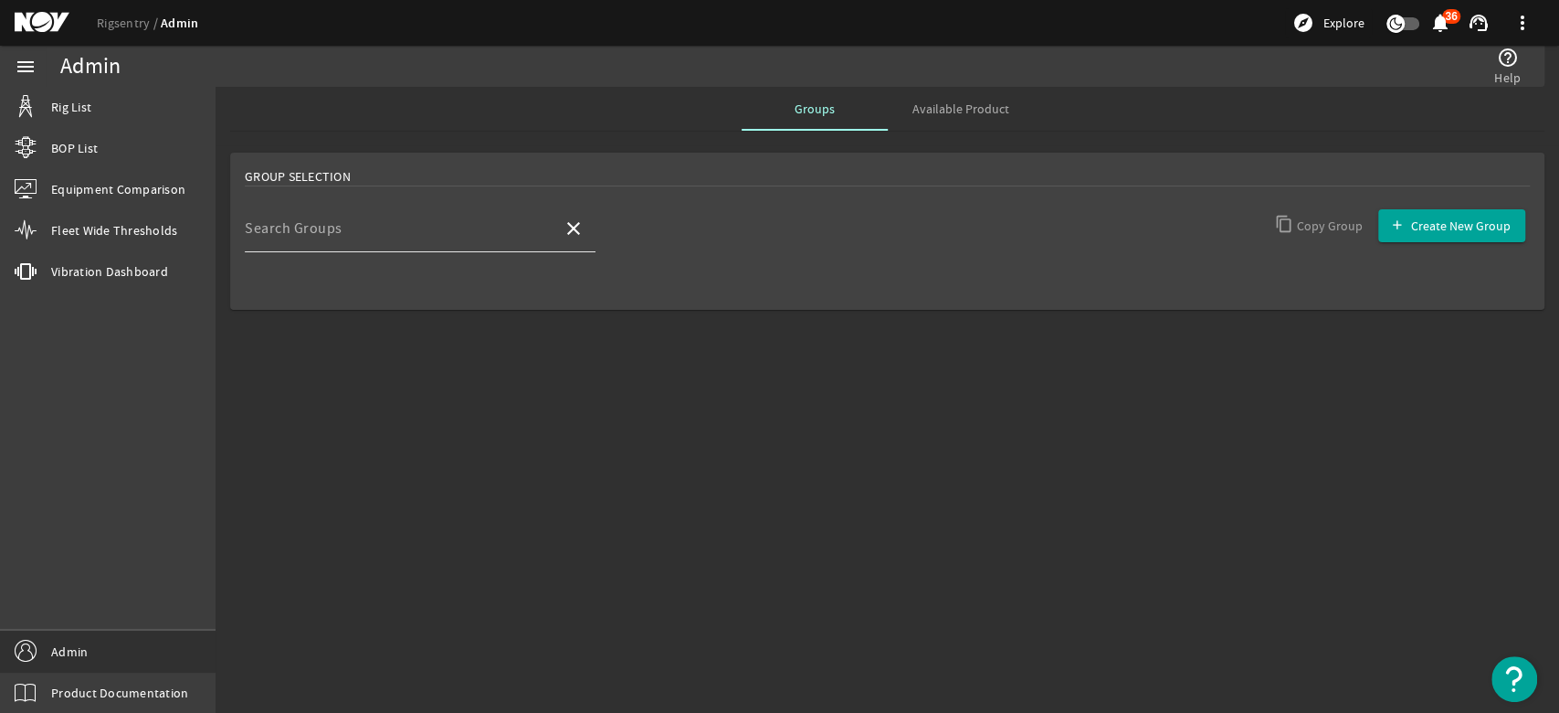
click at [486, 232] on input "Search Groups" at bounding box center [396, 236] width 303 height 22
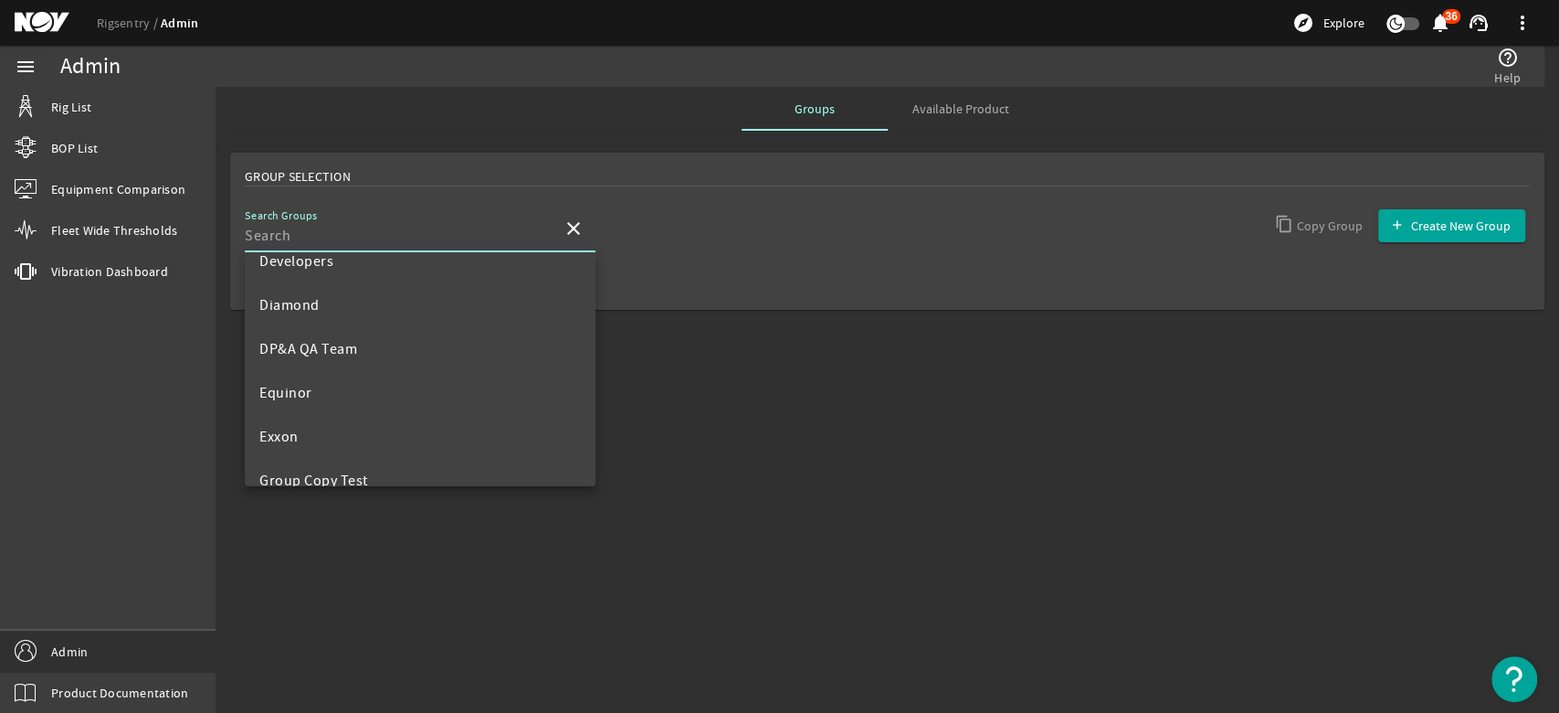
scroll to position [507, 0]
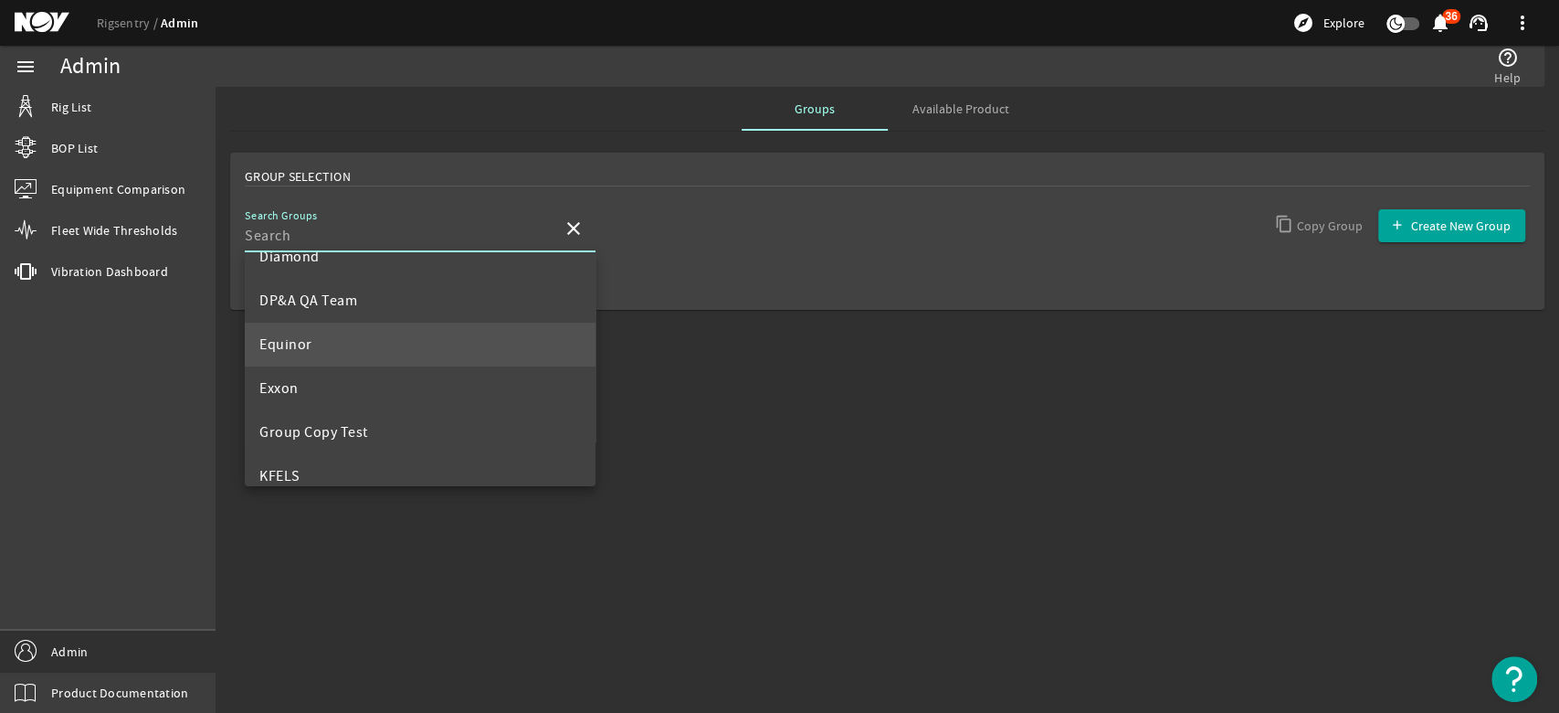
click at [274, 340] on span "Equinor" at bounding box center [285, 344] width 53 height 18
type input "Equinor"
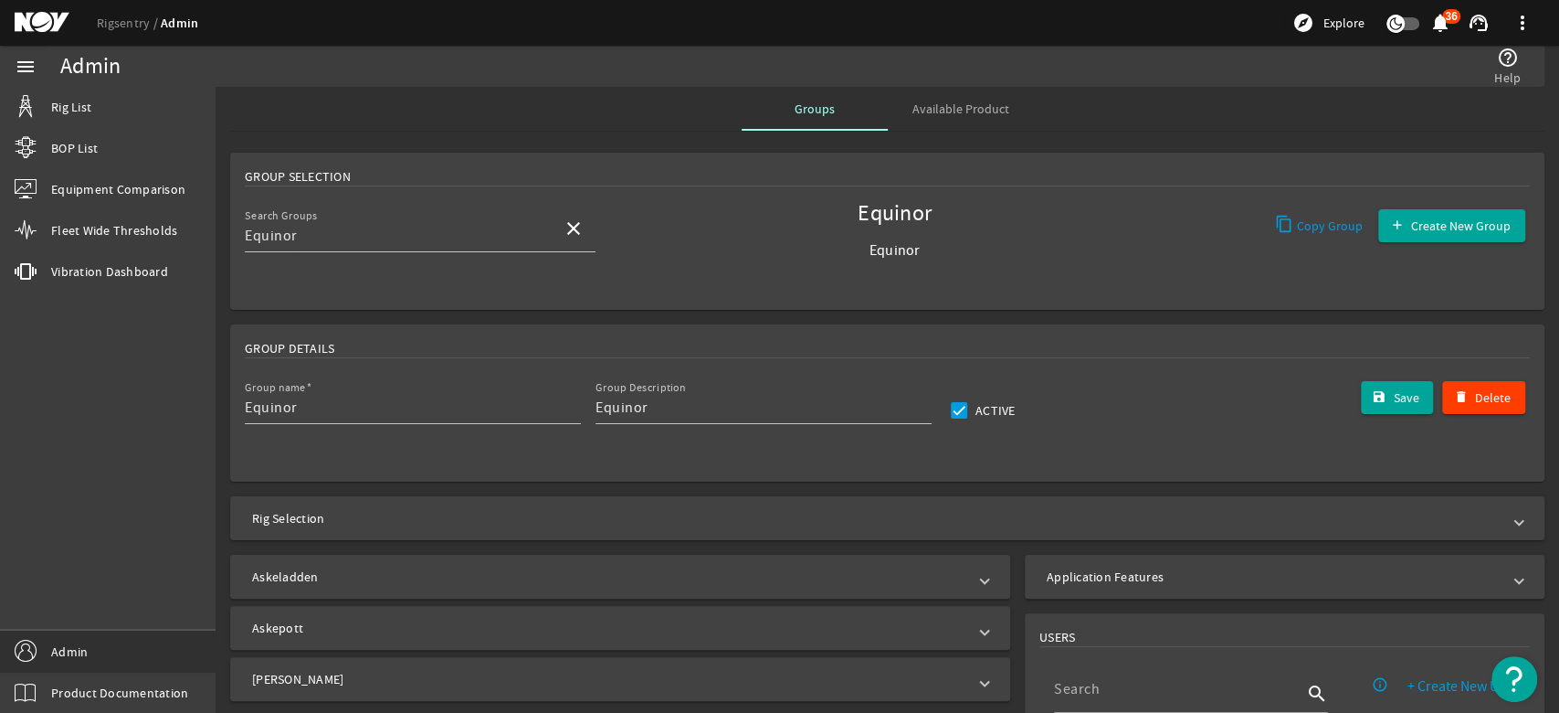
click at [300, 571] on mat-panel-title "Askeladden" at bounding box center [609, 576] width 714 height 18
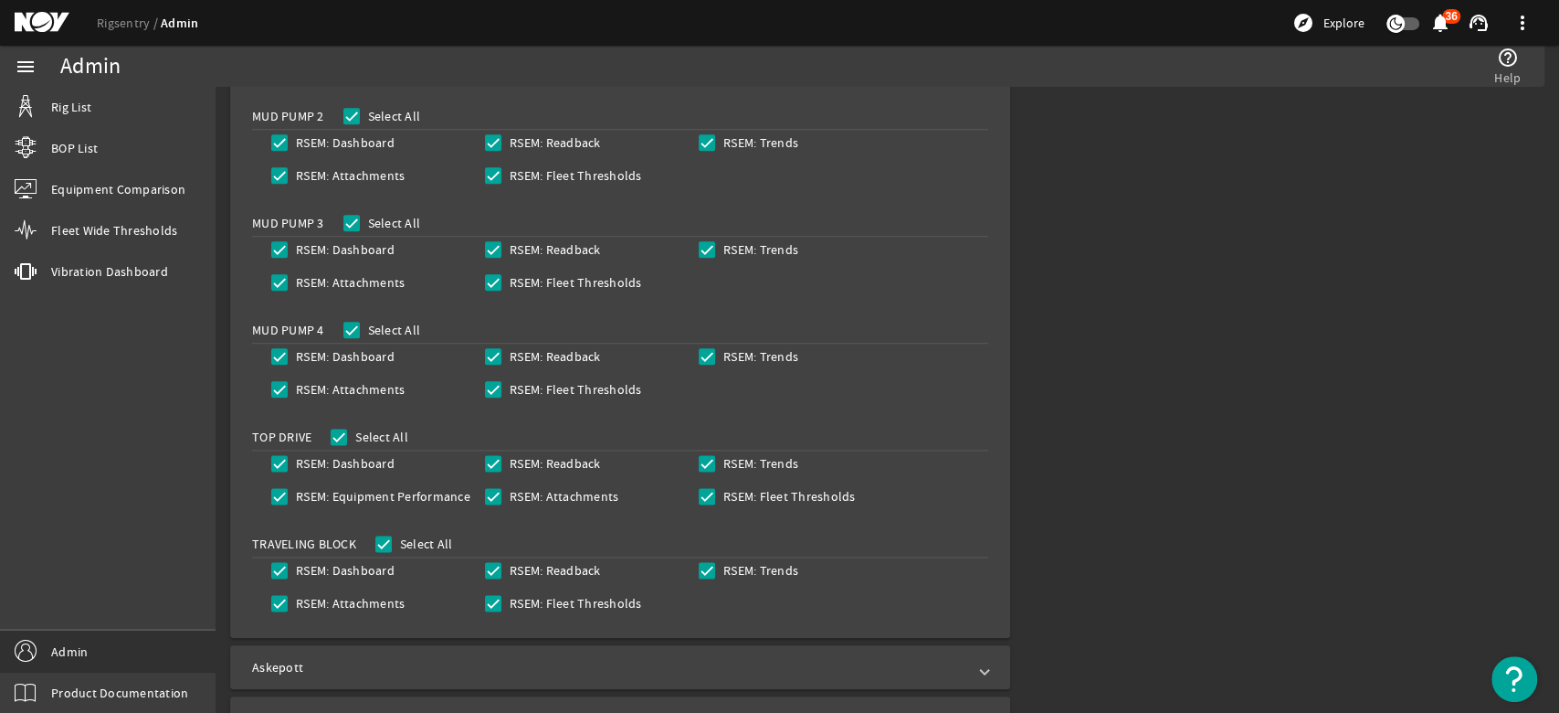
scroll to position [1471, 0]
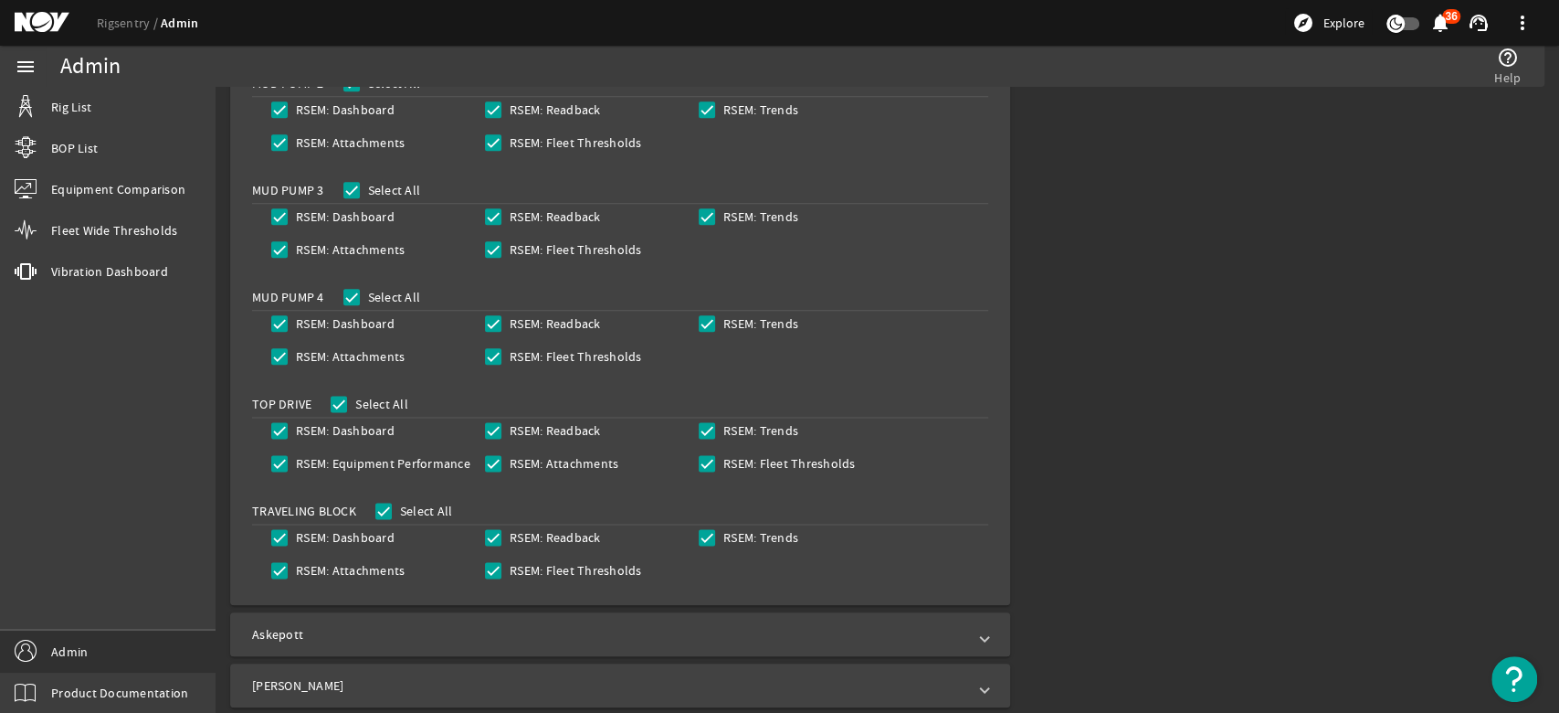
click at [968, 632] on span "Askepott" at bounding box center [616, 634] width 729 height 18
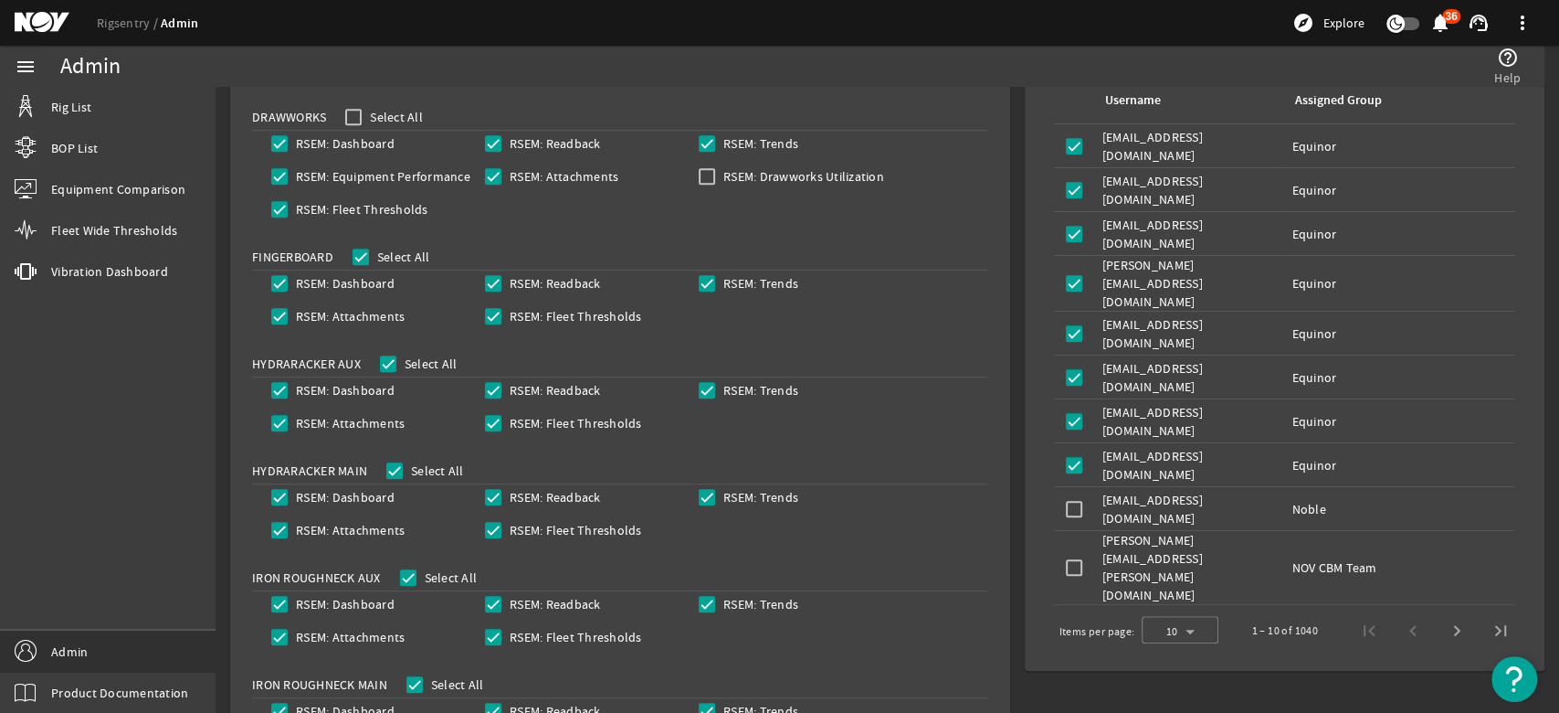
scroll to position [608, 0]
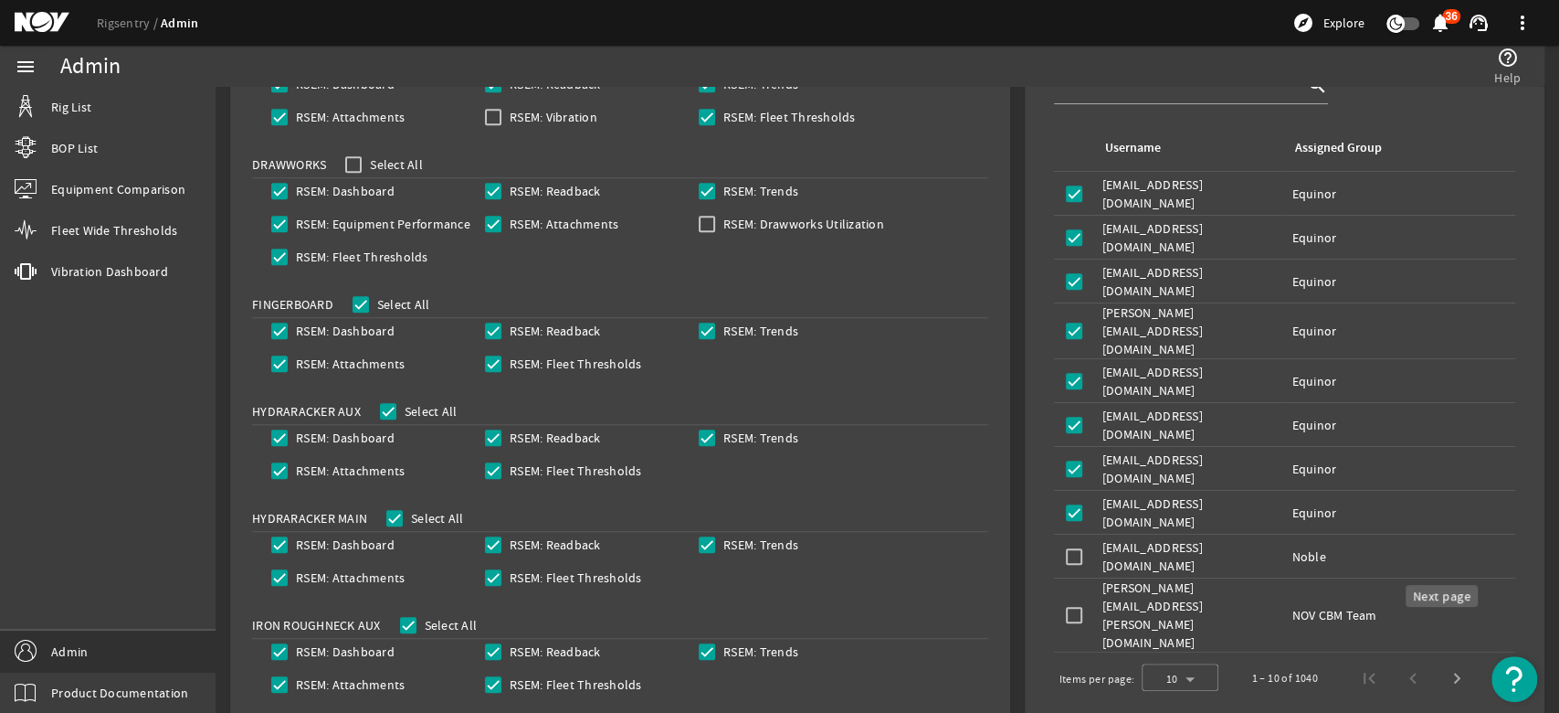
click at [1447, 656] on span "Next page" at bounding box center [1457, 678] width 44 height 44
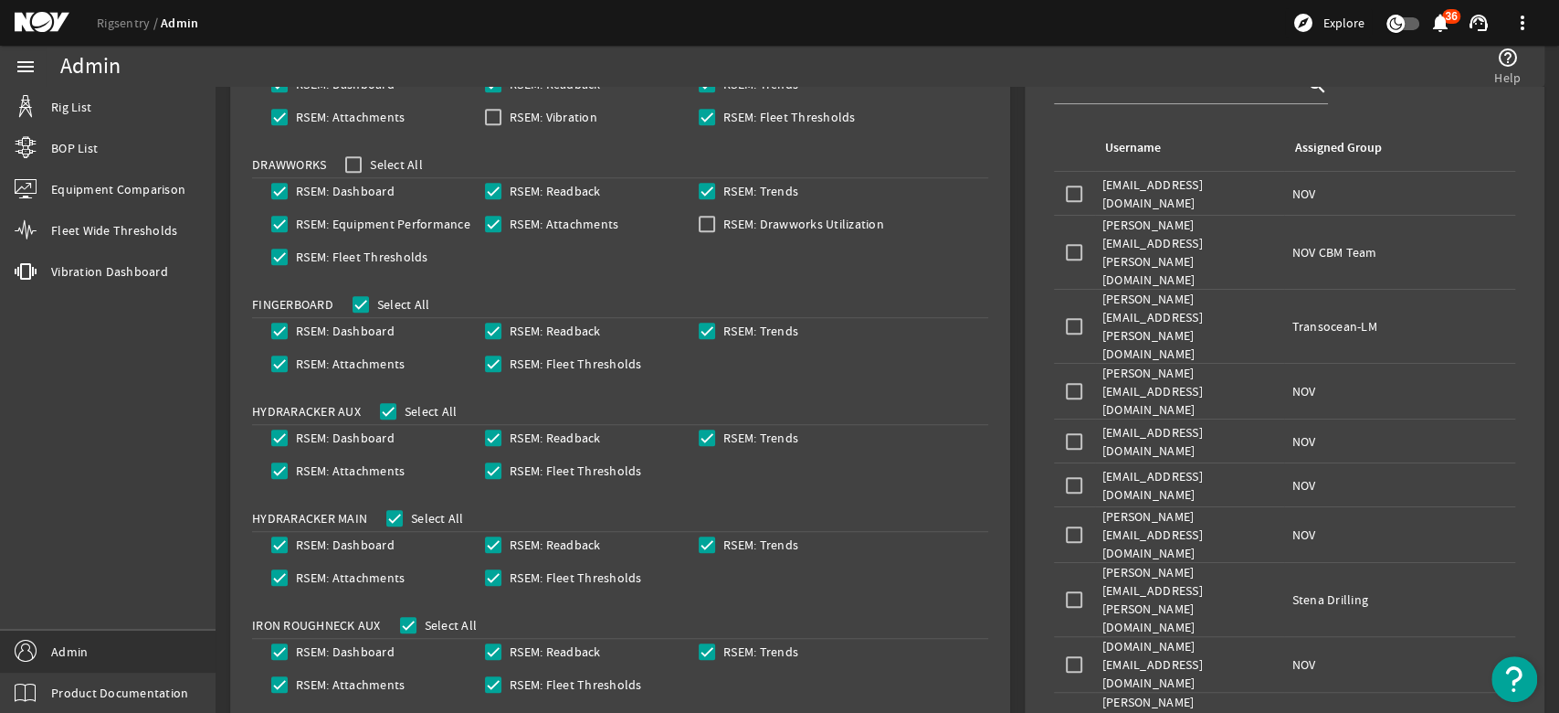
click at [1447, 633] on div at bounding box center [779, 356] width 1559 height 713
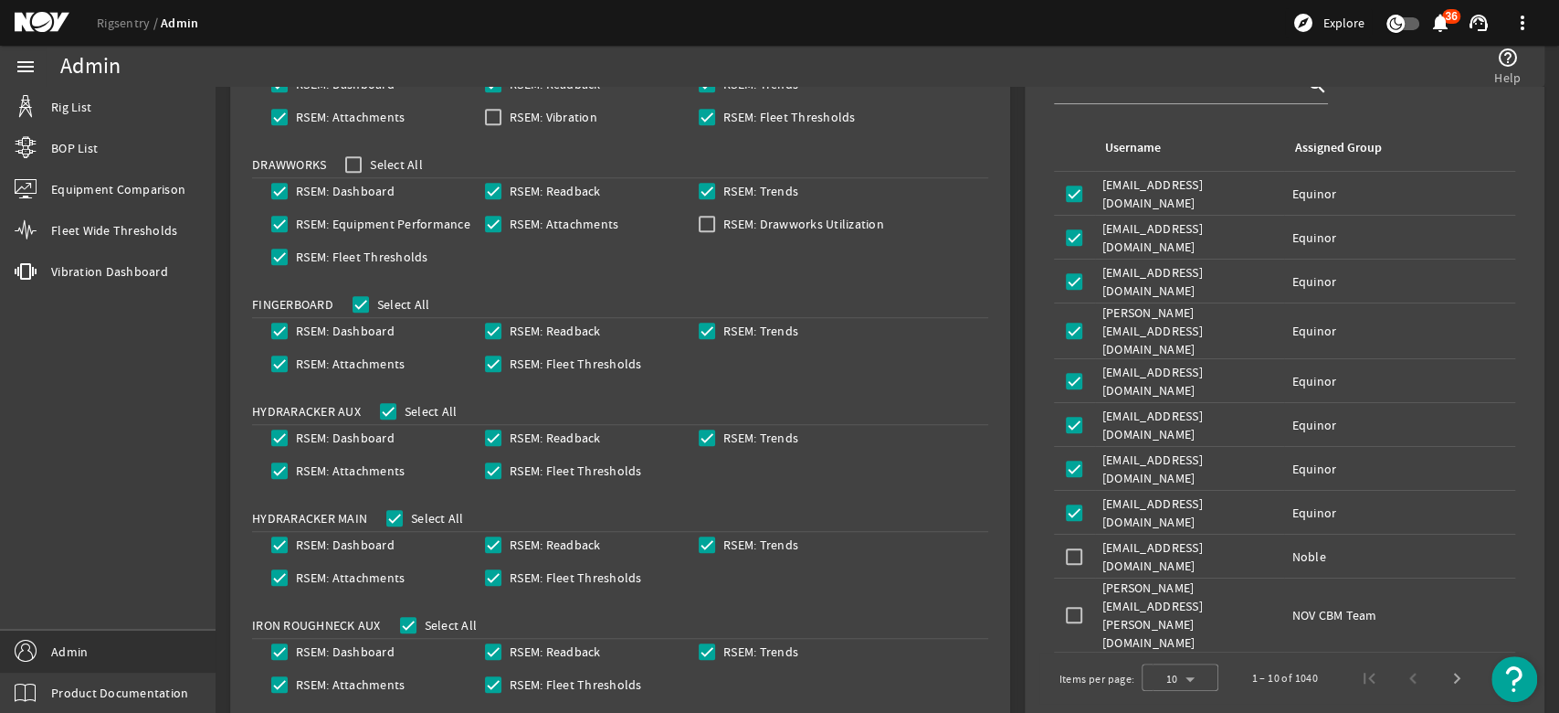
click at [1400, 669] on mat-card "USERS info_outline + Create New User search Username Assigned Group Username: […" at bounding box center [1285, 361] width 520 height 713
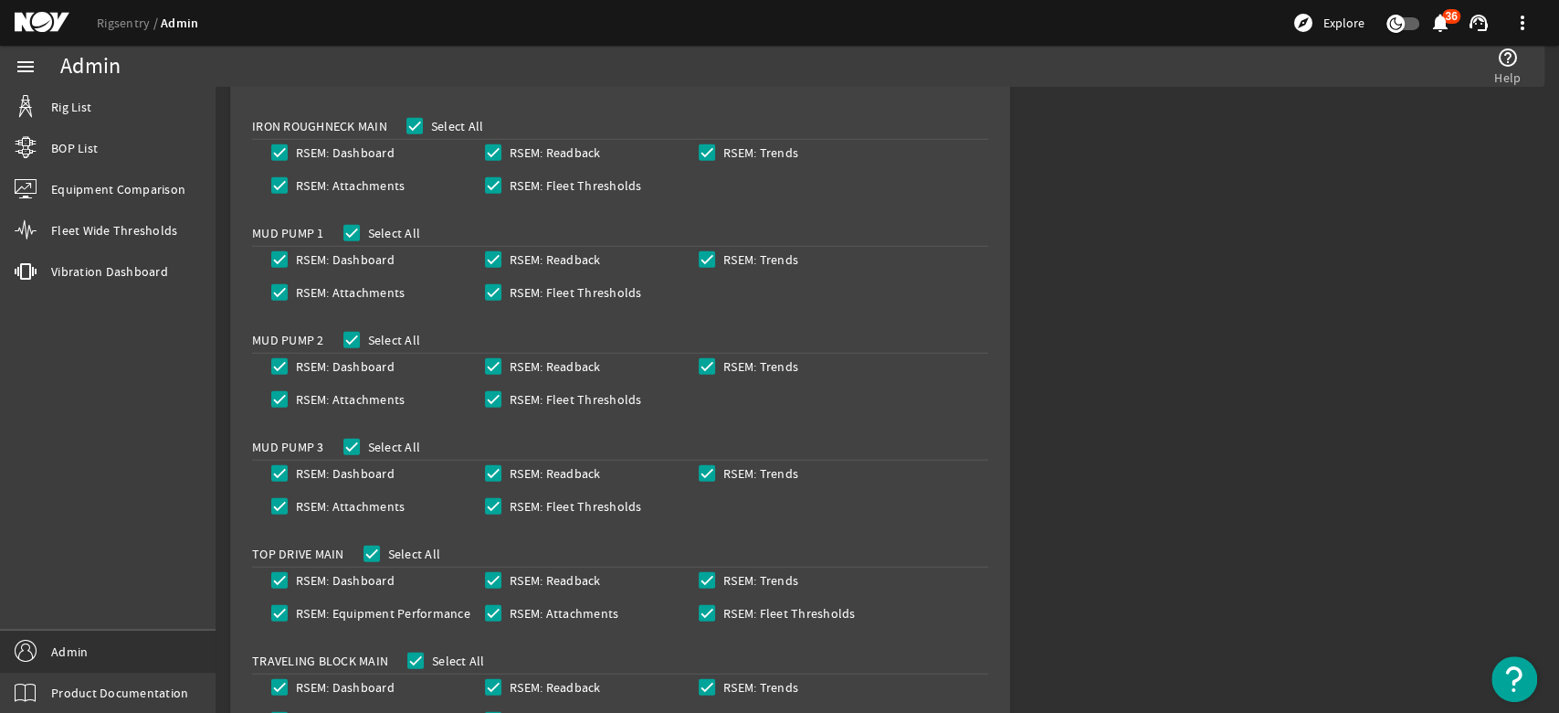
scroll to position [3021, 0]
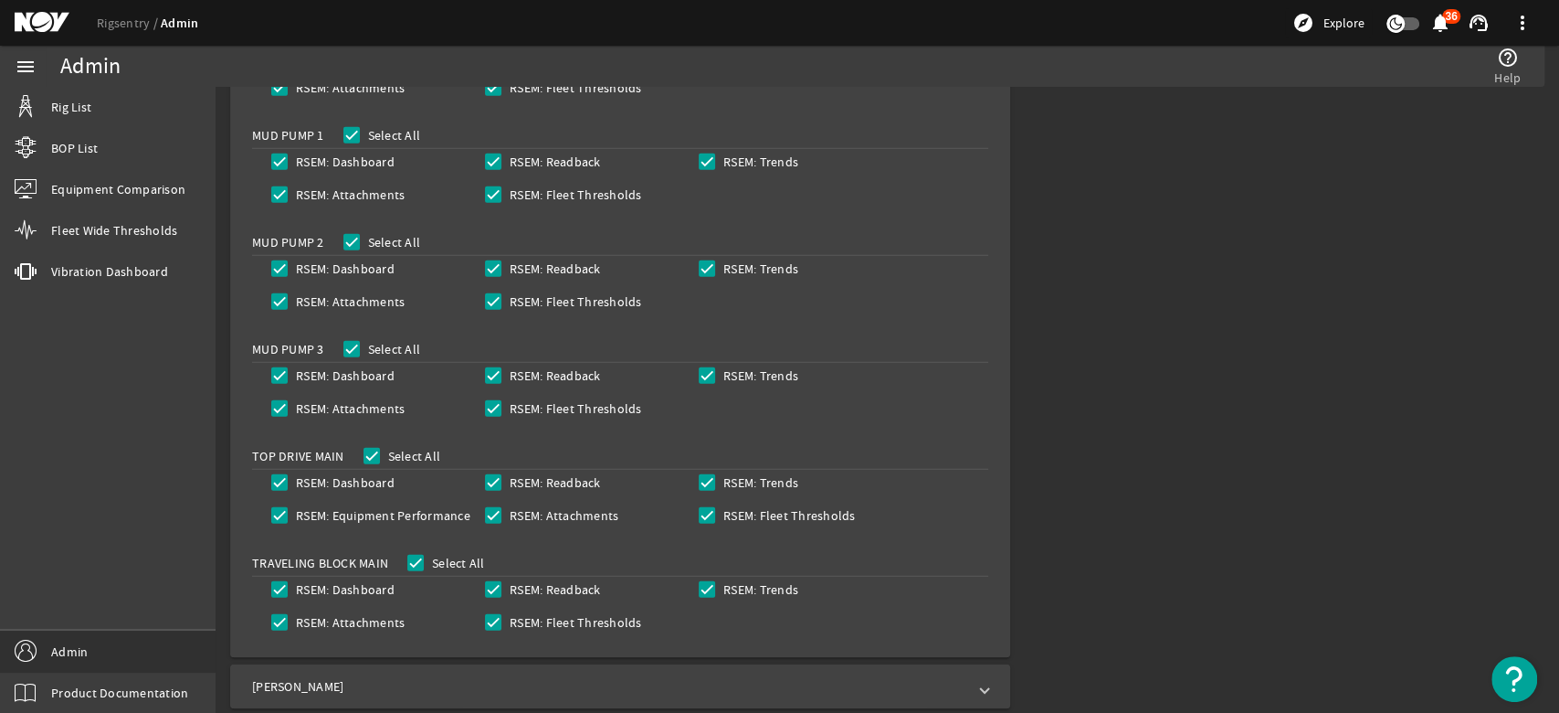
click at [323, 681] on mat-panel-title "[PERSON_NAME]" at bounding box center [609, 686] width 714 height 18
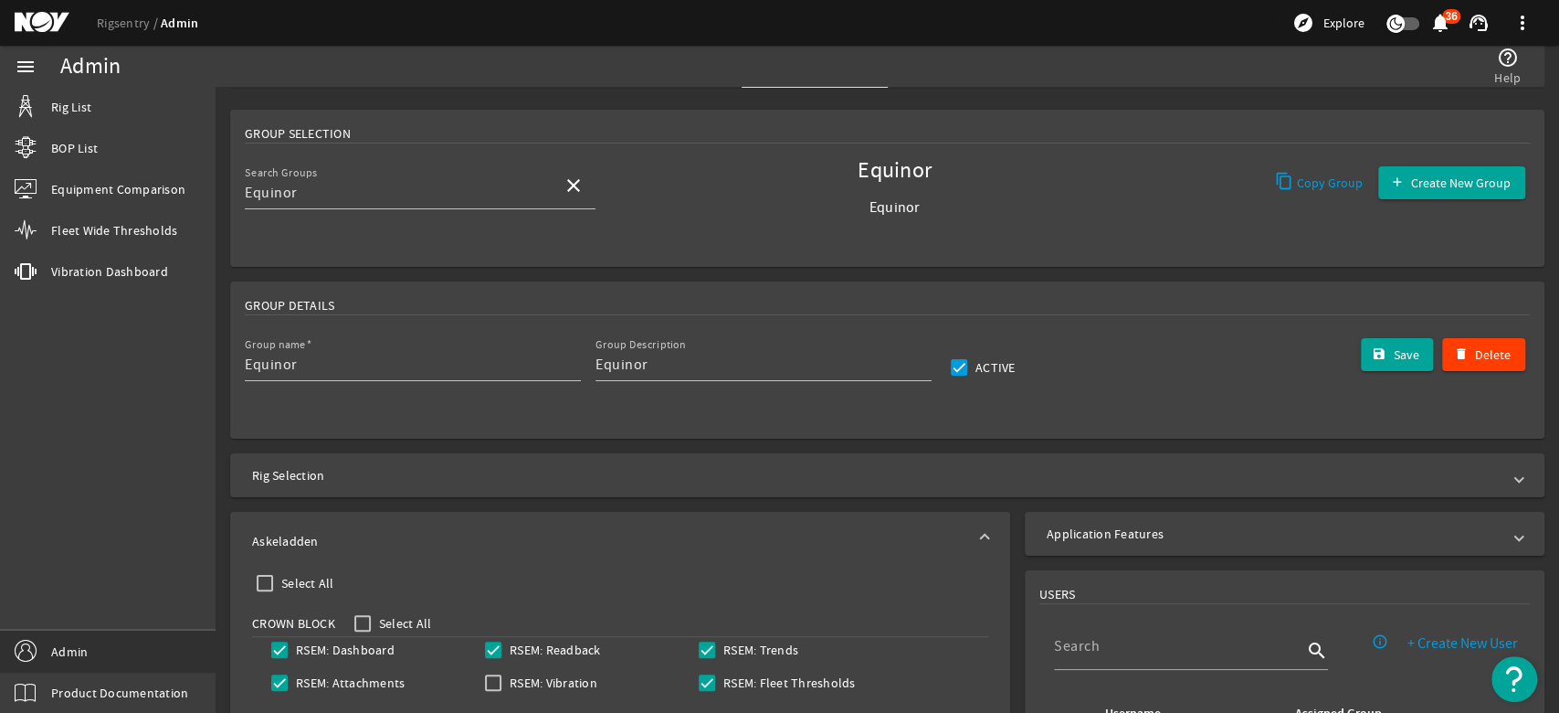
scroll to position [0, 0]
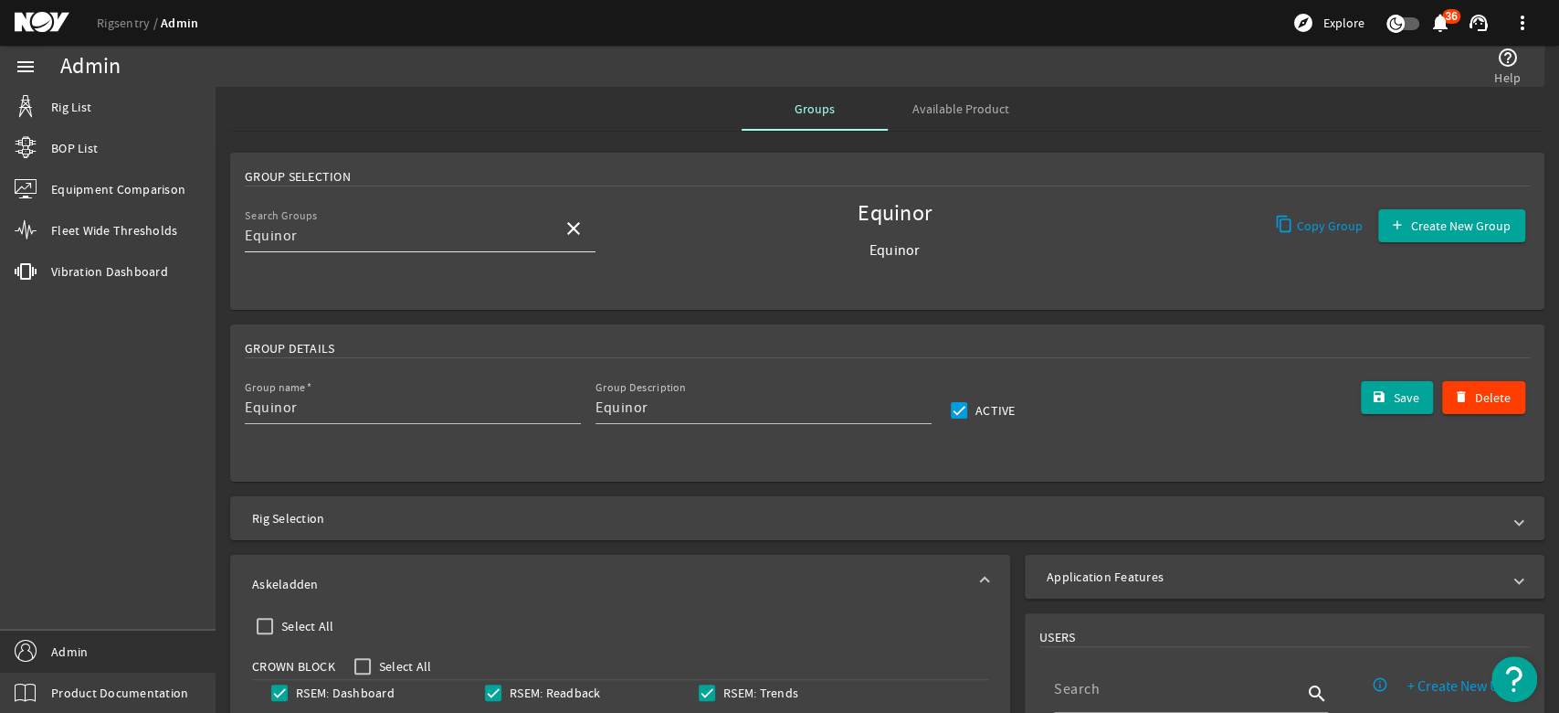
click at [477, 228] on input "Equinor" at bounding box center [396, 236] width 303 height 22
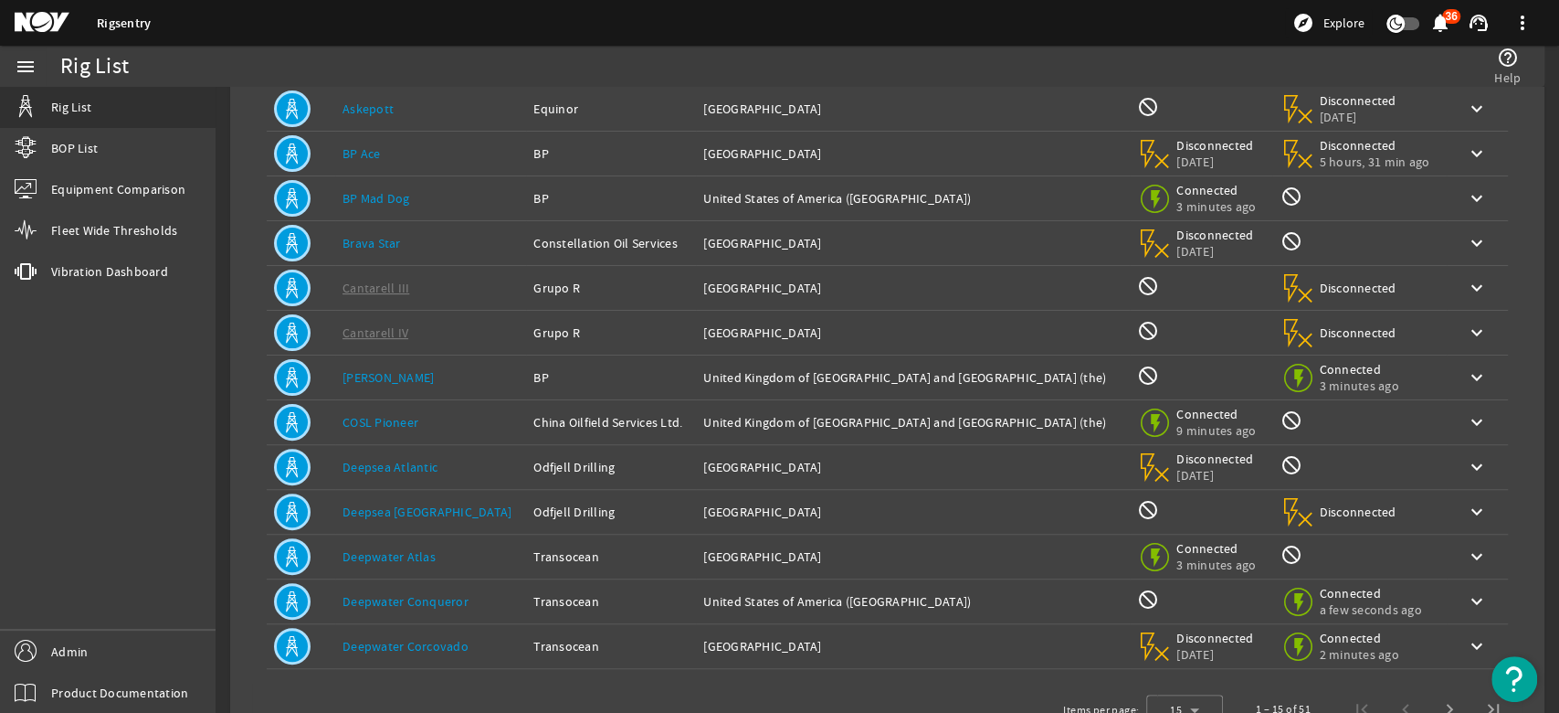
scroll to position [299, 0]
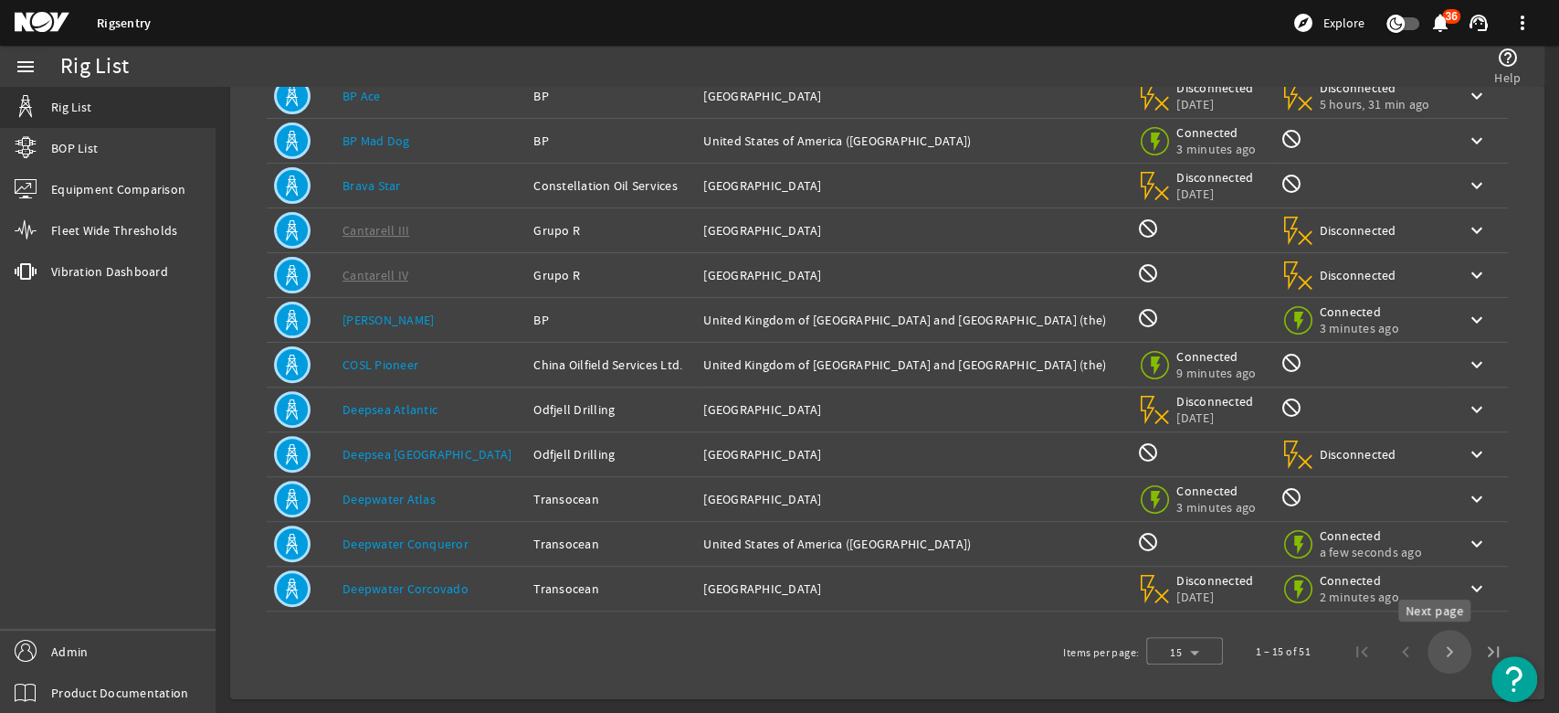
click at [1432, 652] on span "Next page" at bounding box center [1450, 651] width 44 height 44
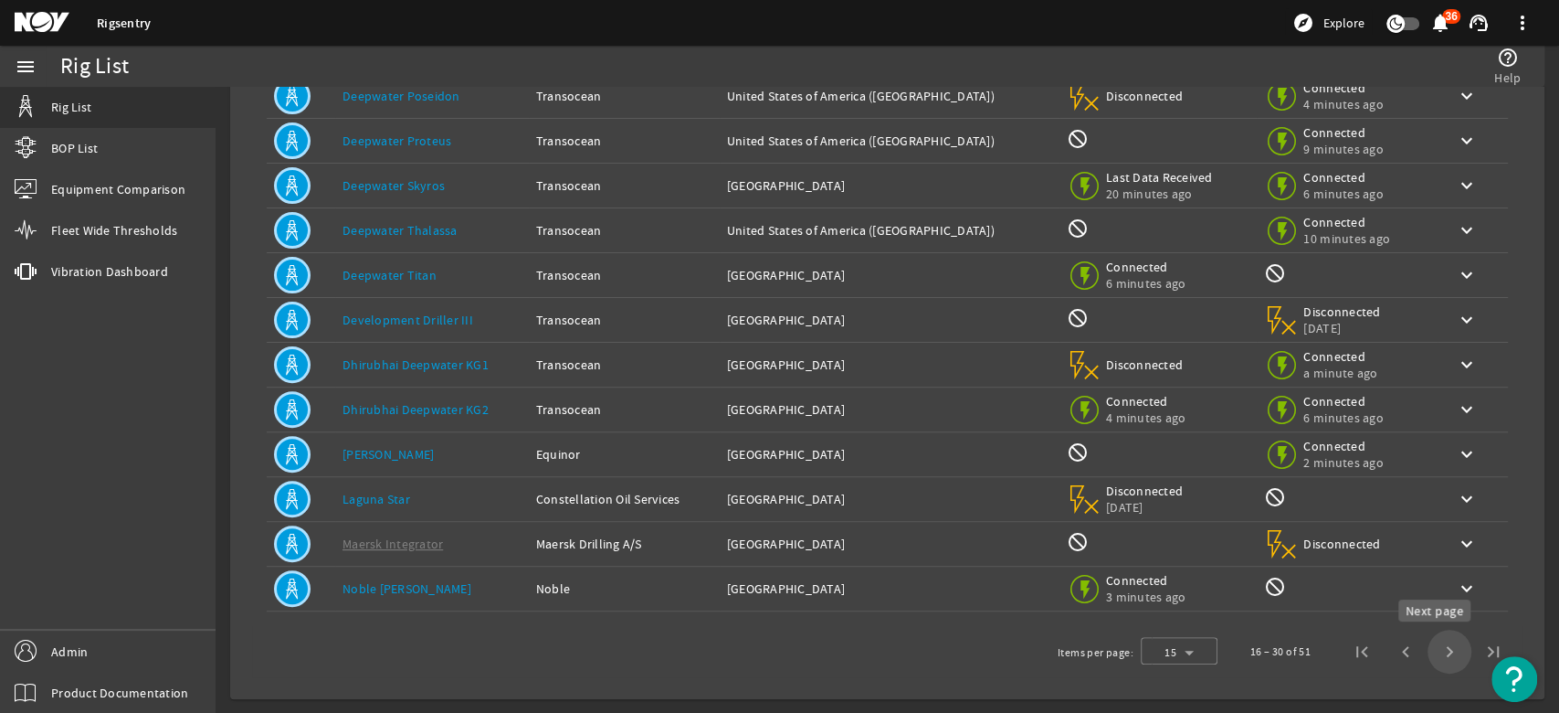
click at [1430, 649] on span "Next page" at bounding box center [1450, 651] width 44 height 44
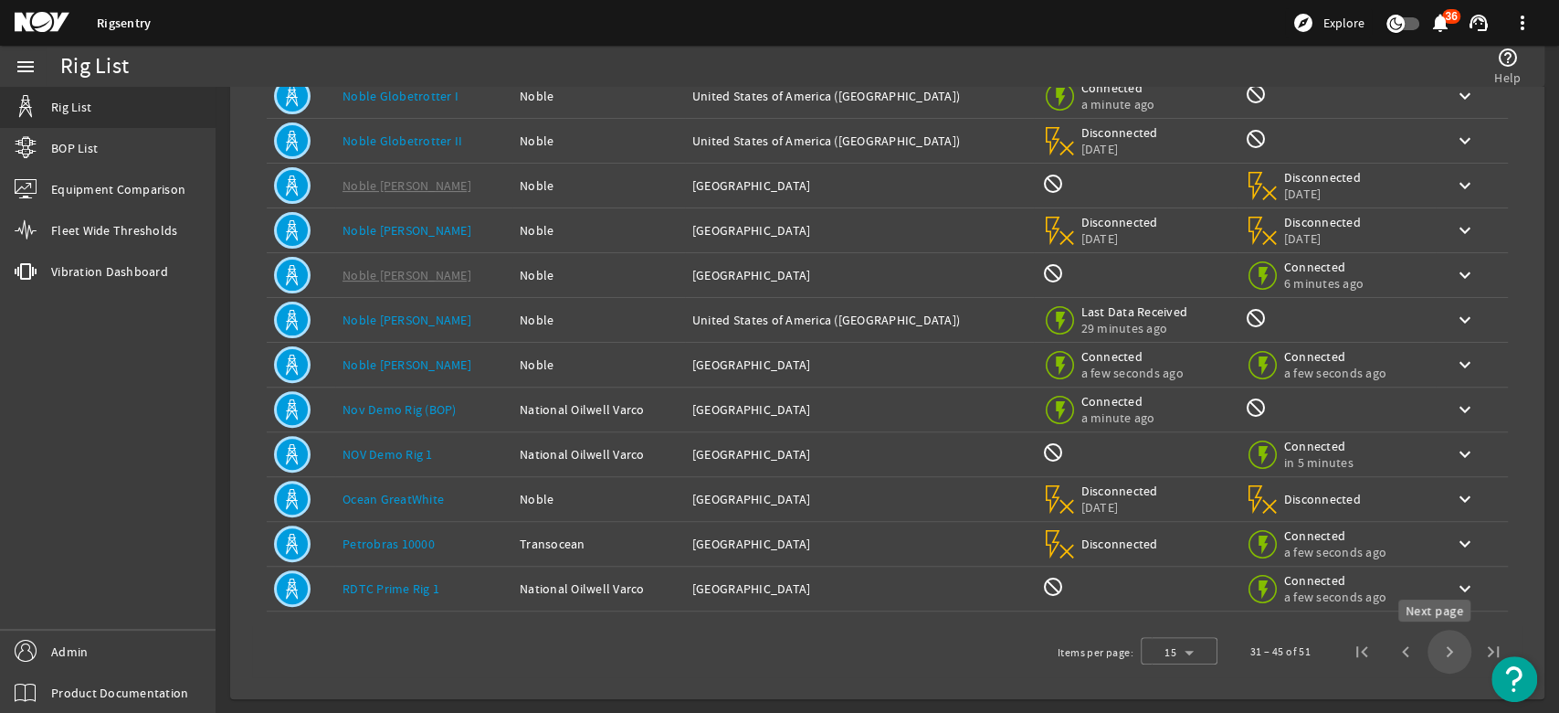
click at [1439, 644] on span "Next page" at bounding box center [1450, 651] width 44 height 44
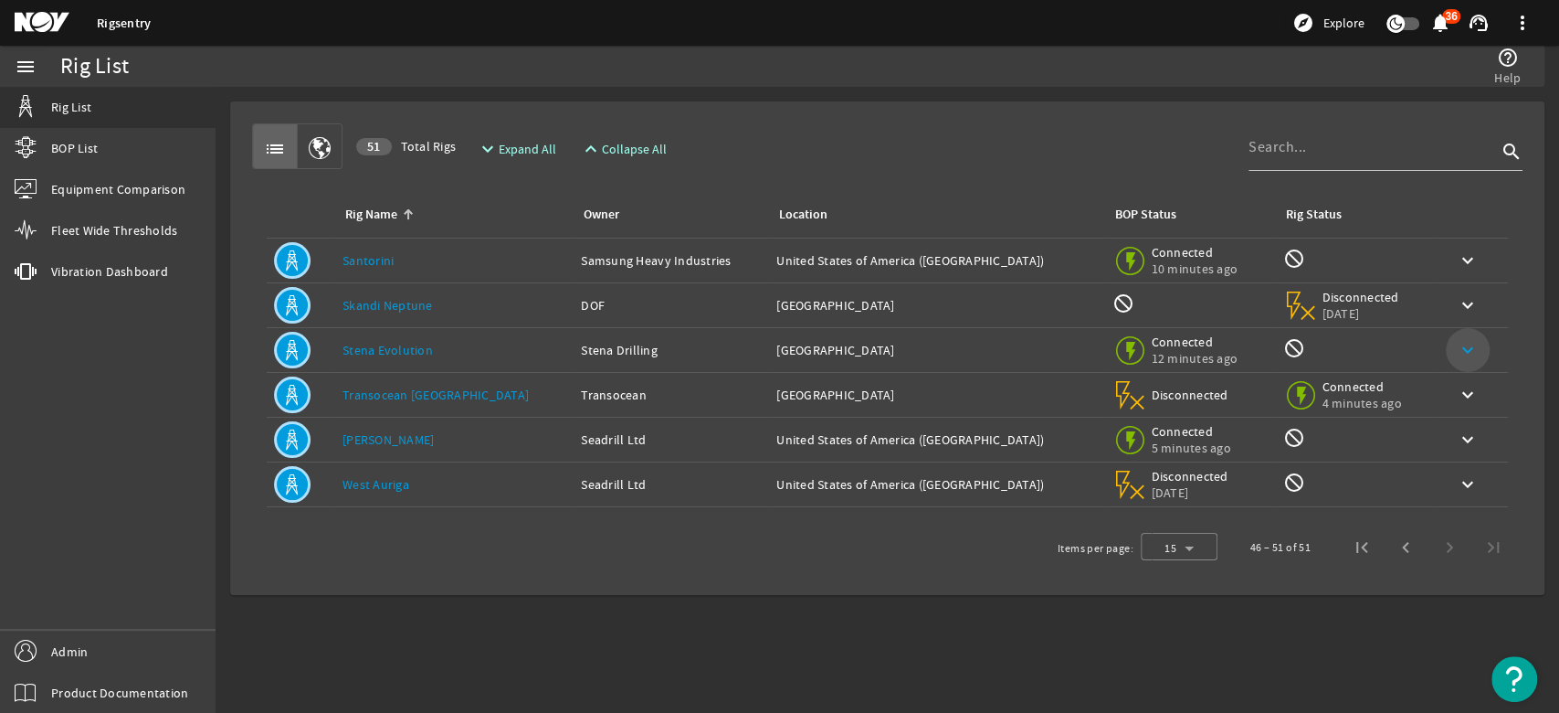
click at [1457, 346] on mat-icon "keyboard_arrow_down" at bounding box center [1468, 350] width 22 height 22
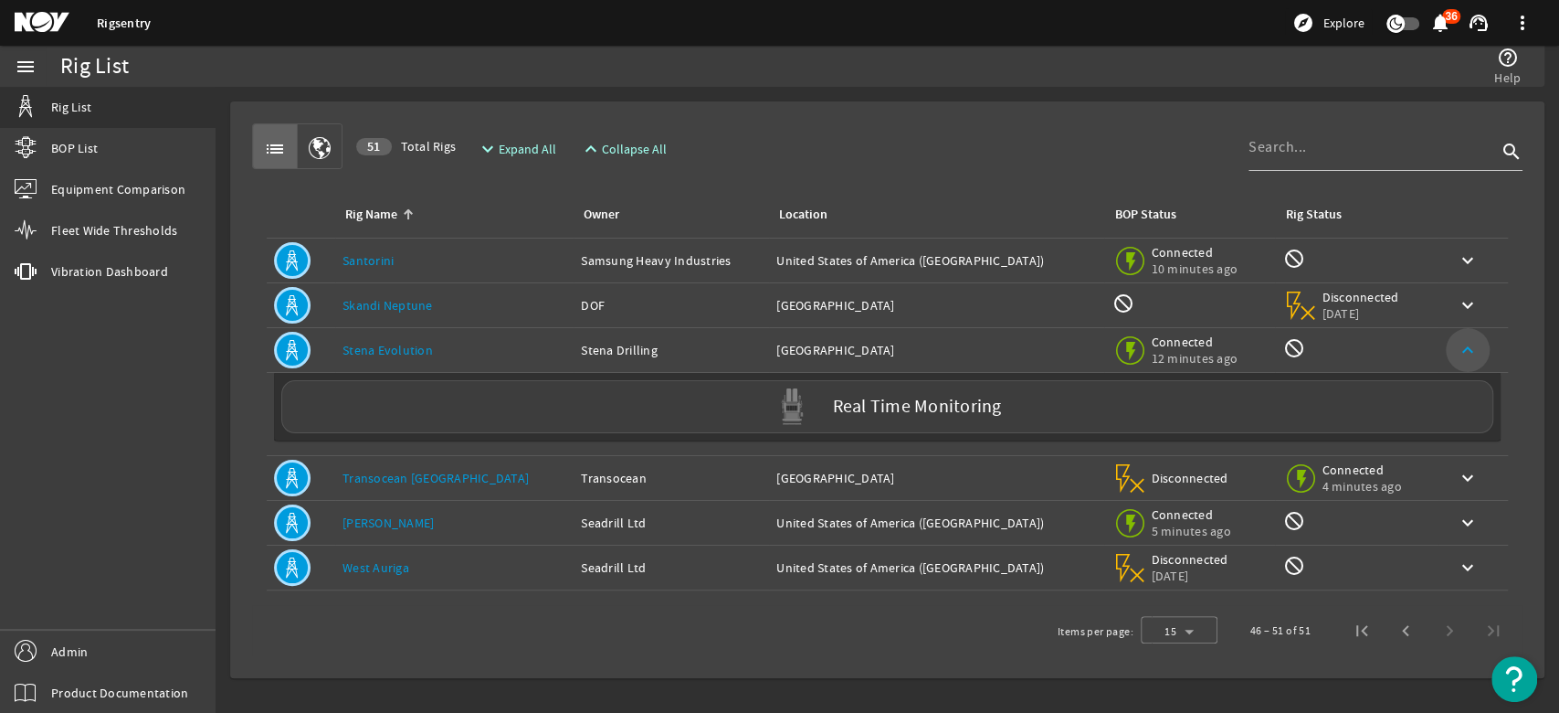
click at [1457, 351] on mat-icon "keyboard_arrow_up" at bounding box center [1468, 350] width 22 height 22
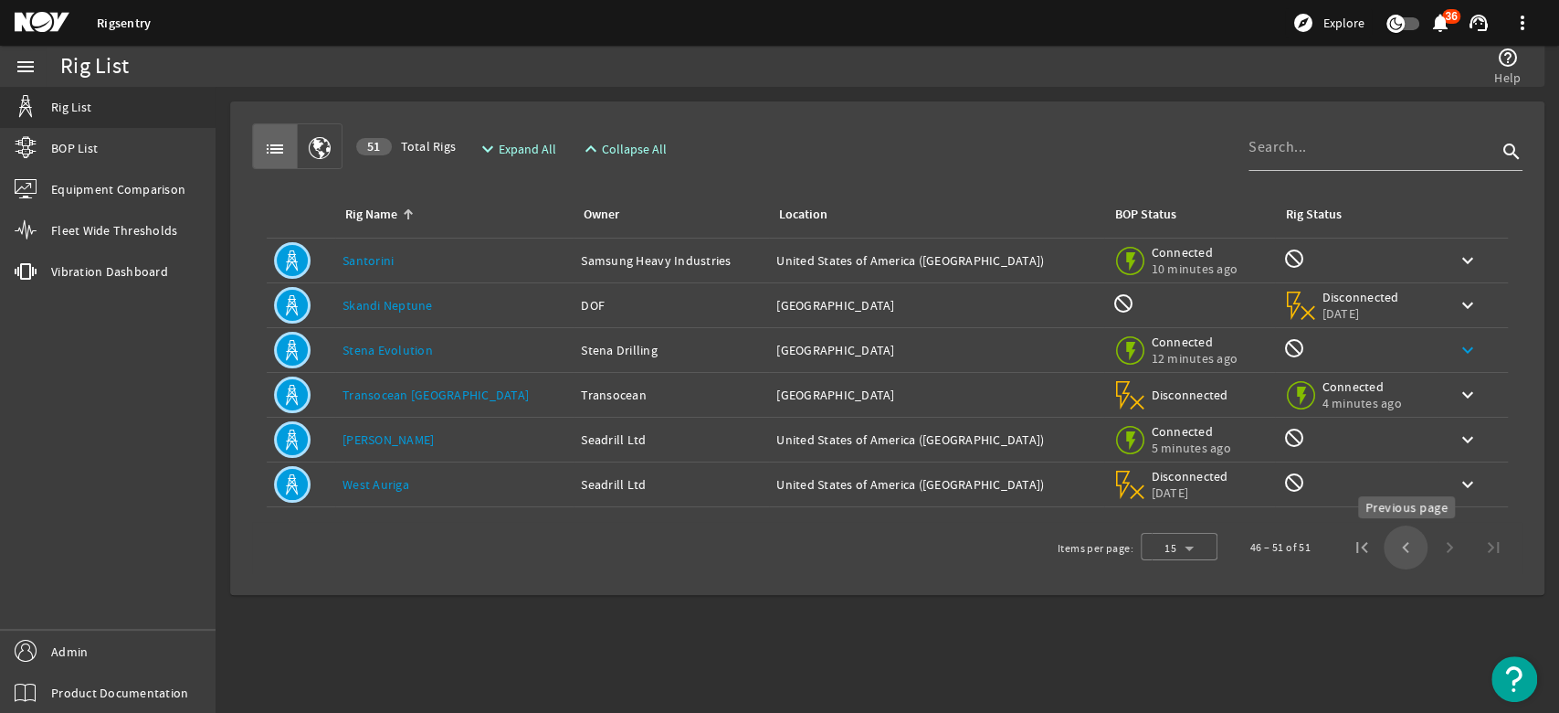
click at [1403, 545] on span "Previous page" at bounding box center [1406, 547] width 44 height 44
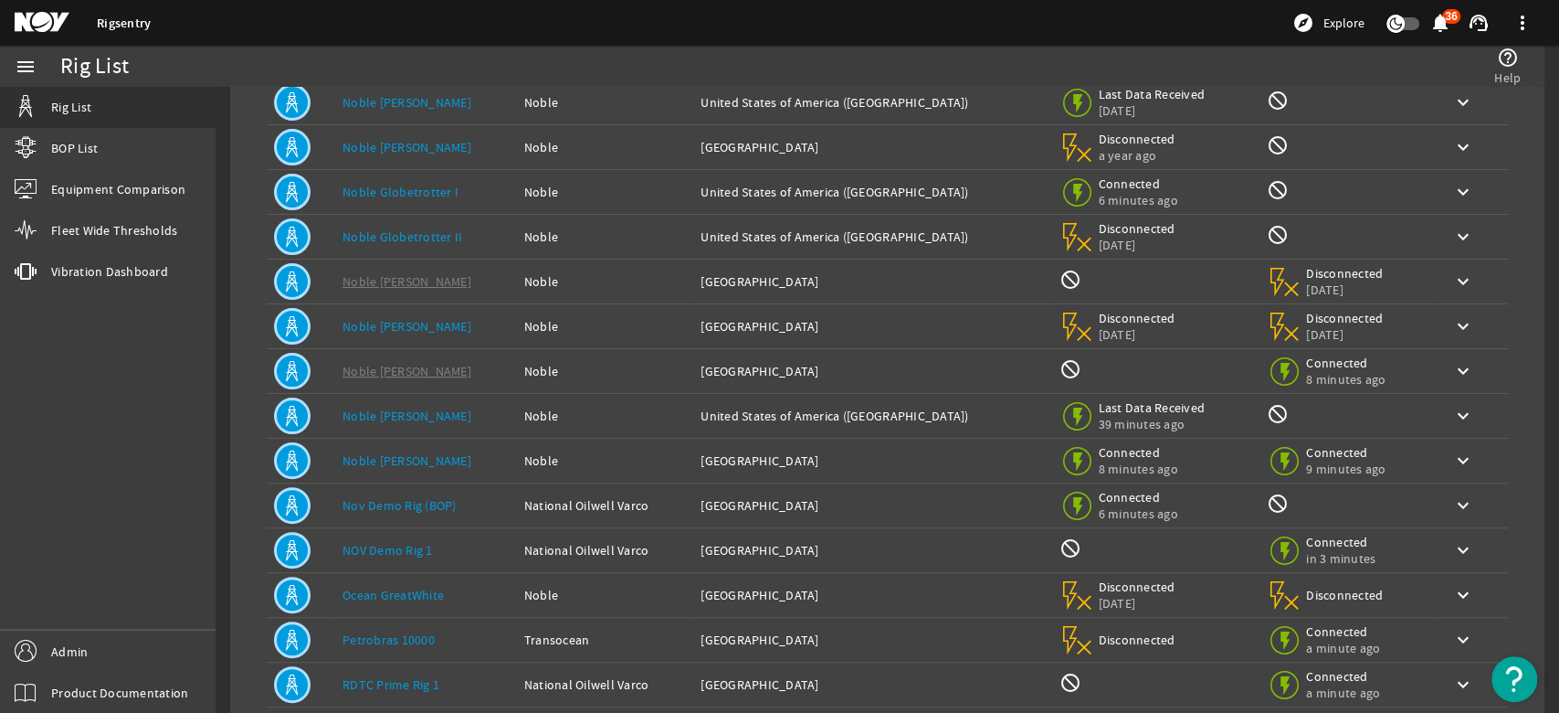
scroll to position [299, 0]
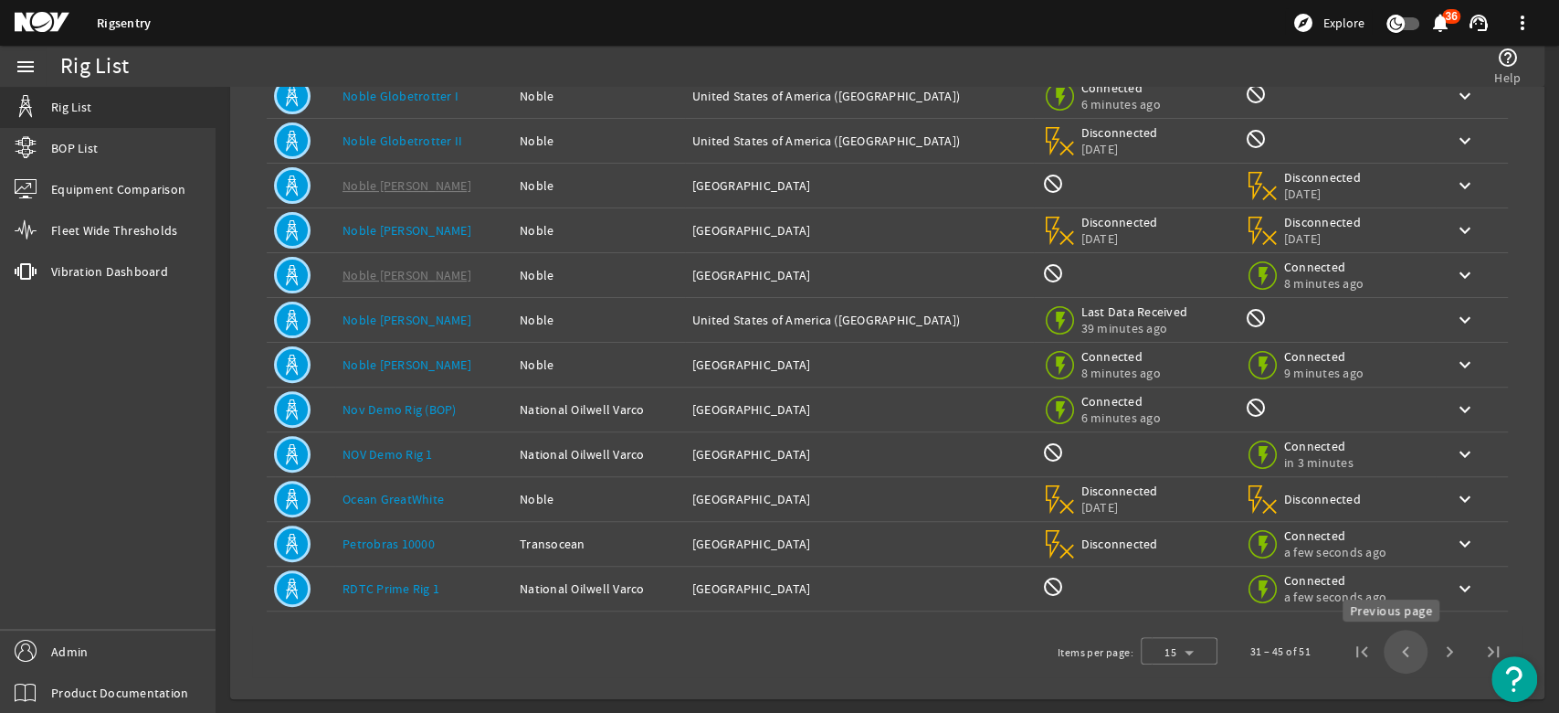
click at [1389, 646] on span "Previous page" at bounding box center [1406, 651] width 44 height 44
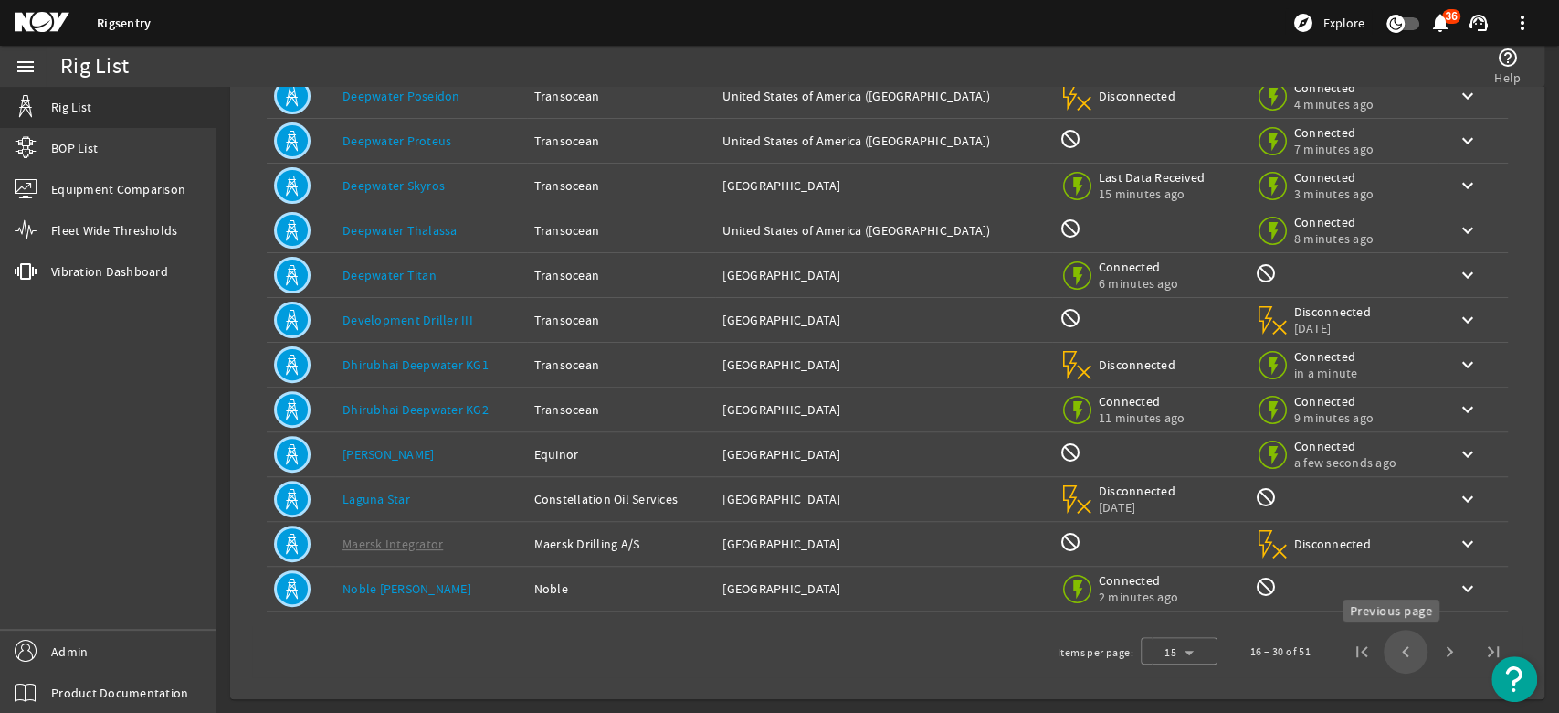
click at [1384, 648] on span "Previous page" at bounding box center [1406, 651] width 44 height 44
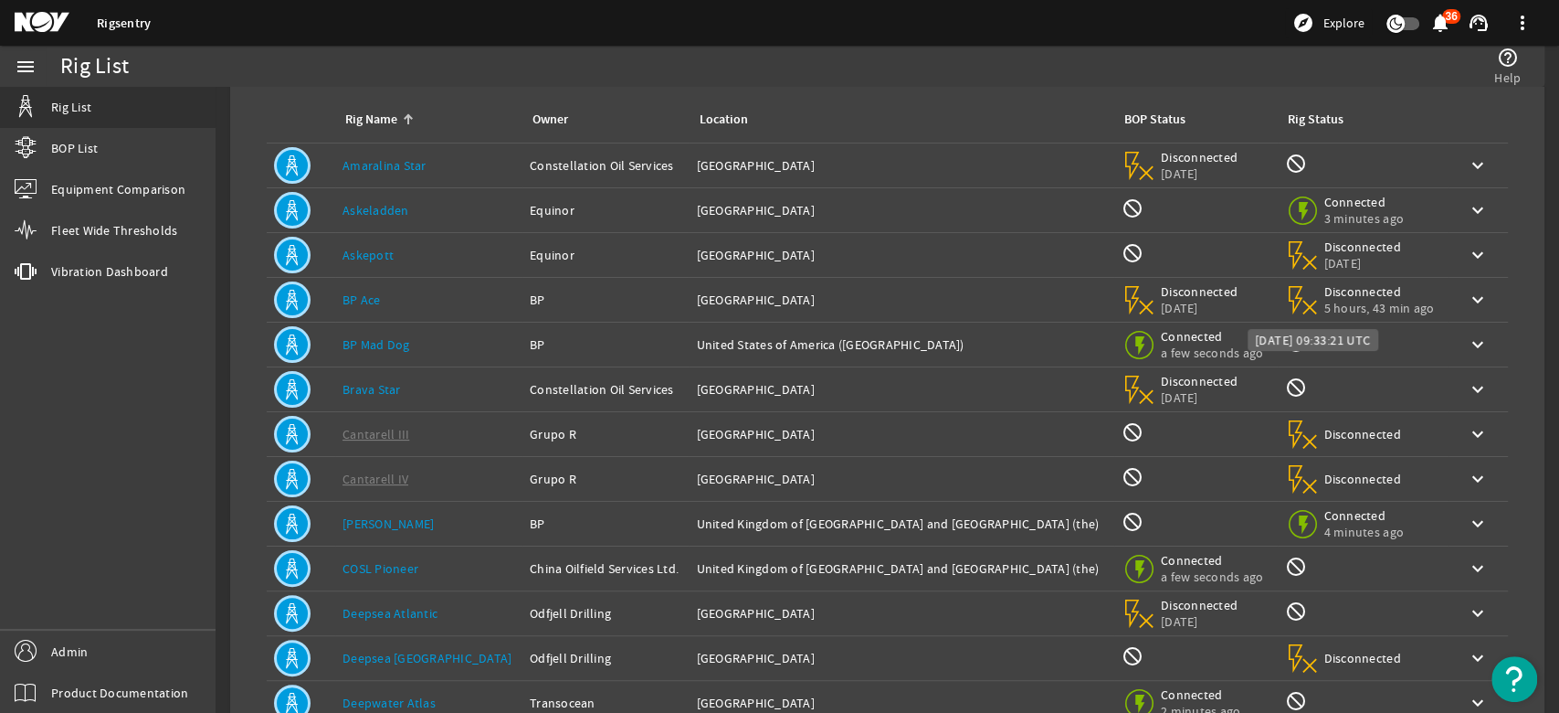
scroll to position [0, 0]
